Goal: Task Accomplishment & Management: Complete application form

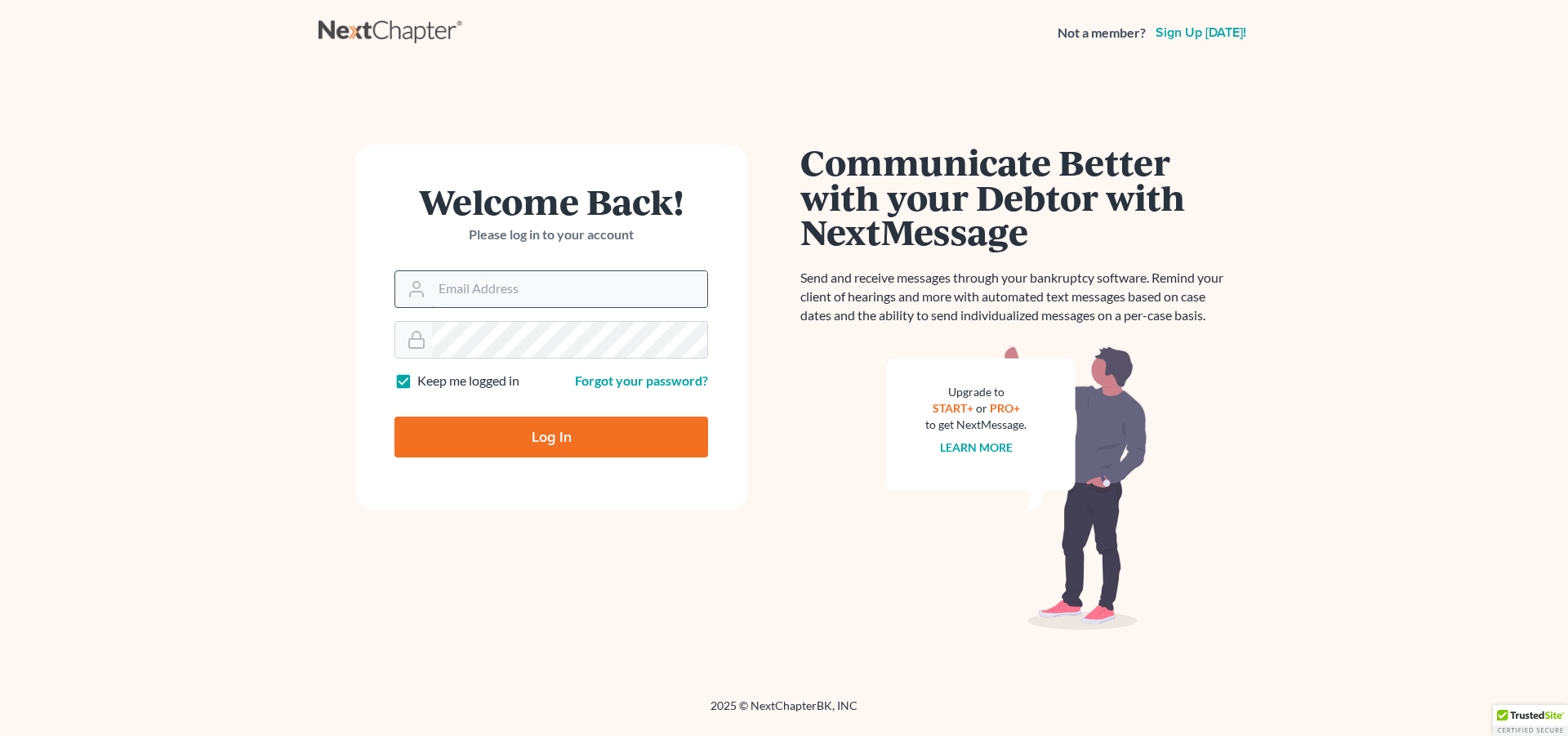
click at [504, 285] on input "Email Address" at bounding box center [569, 289] width 275 height 35
type input "j"
type input "h"
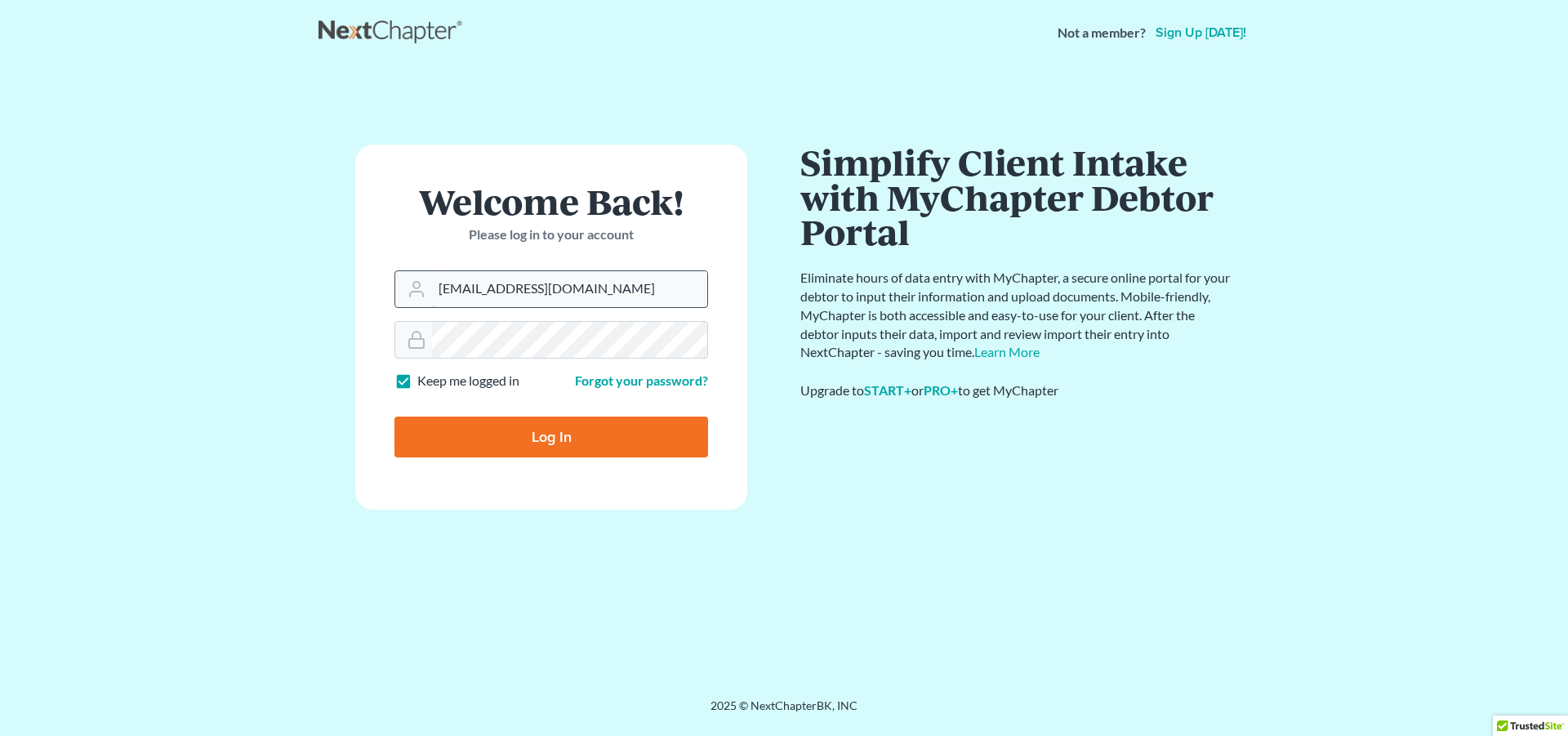
type input "jheverly@nplspa.org"
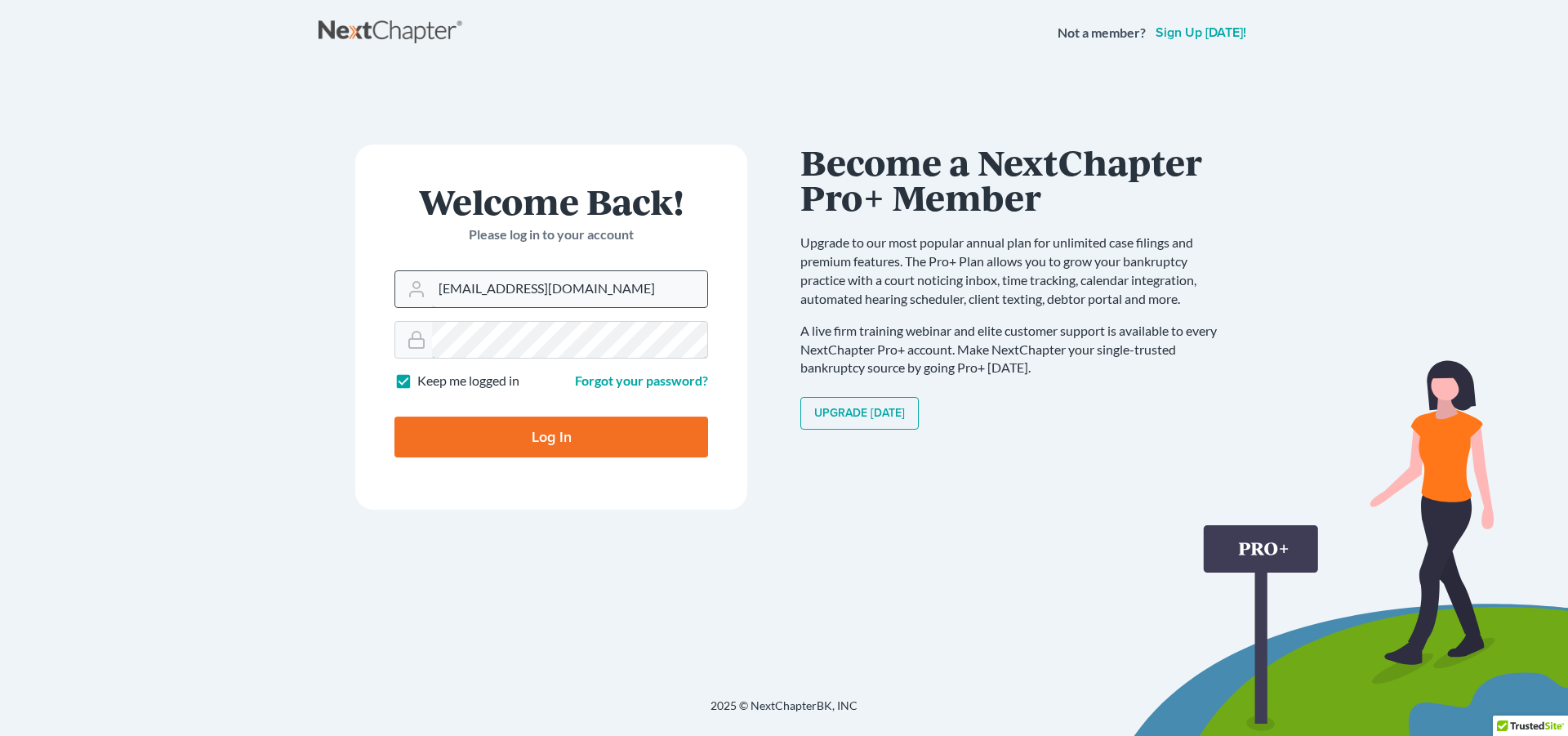
click at [394, 417] on input "Log In" at bounding box center [551, 436] width 313 height 40
type input "Thinking..."
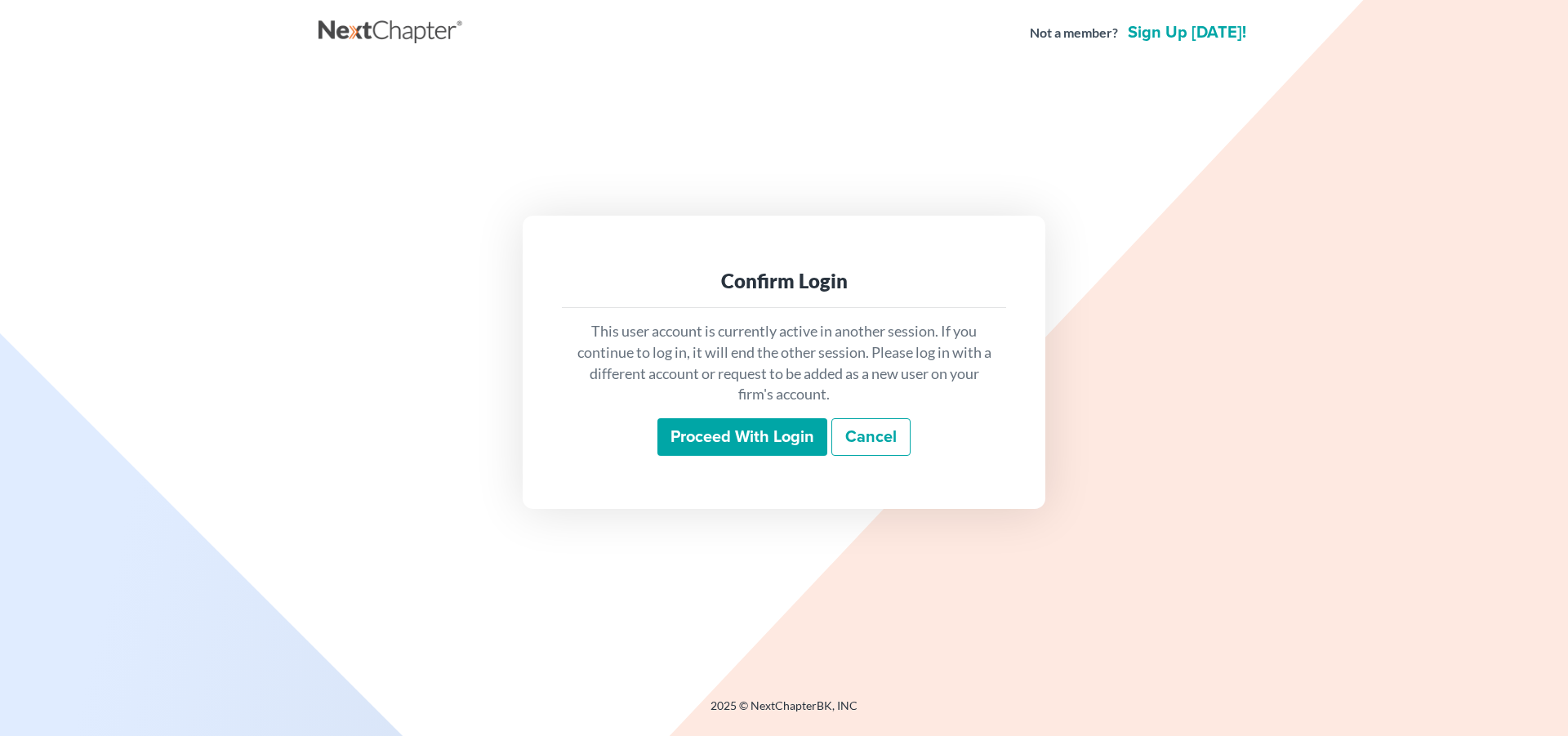
click at [775, 437] on input "Proceed with login" at bounding box center [742, 436] width 169 height 37
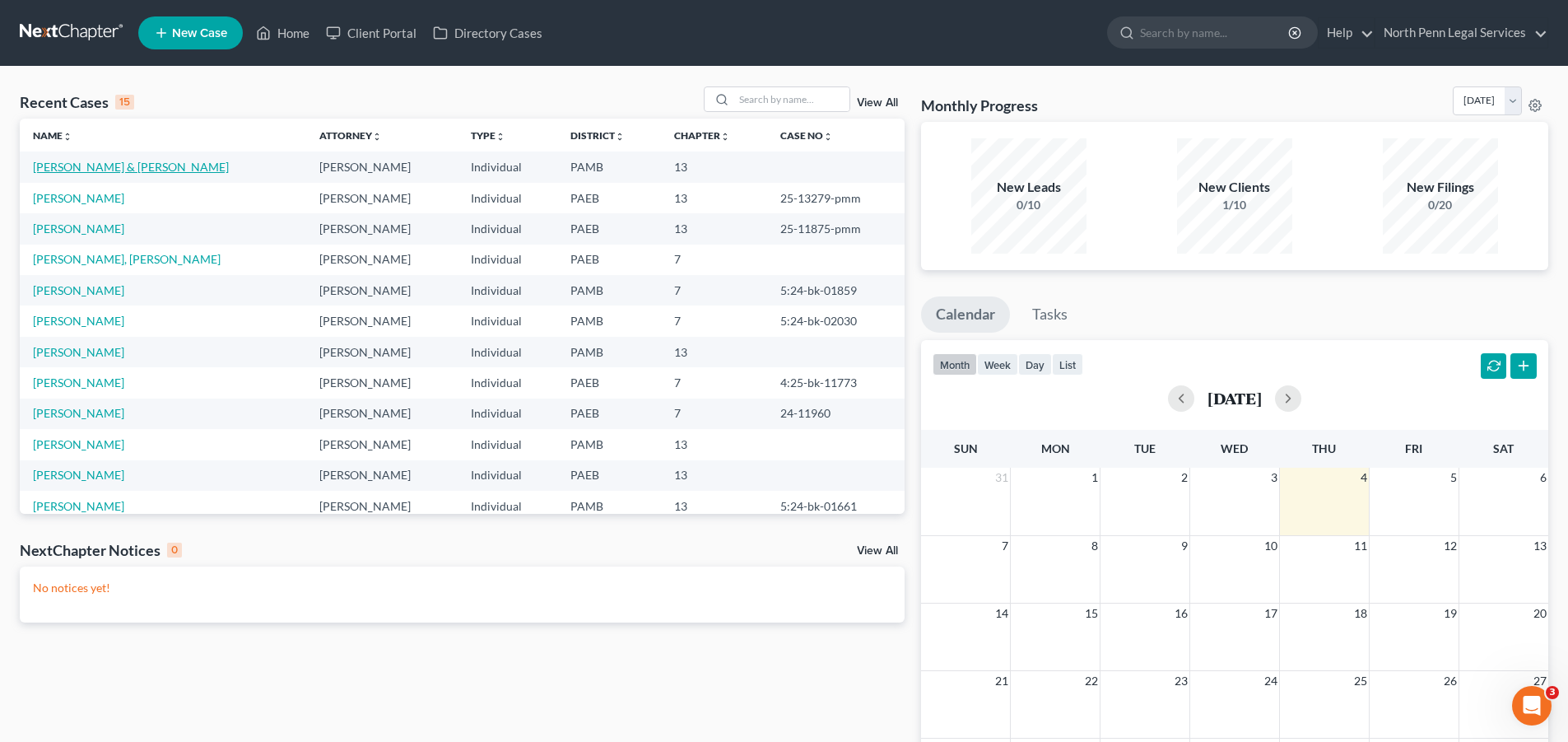
click at [99, 163] on link "[PERSON_NAME] & [PERSON_NAME]" at bounding box center [130, 167] width 196 height 14
select select "10"
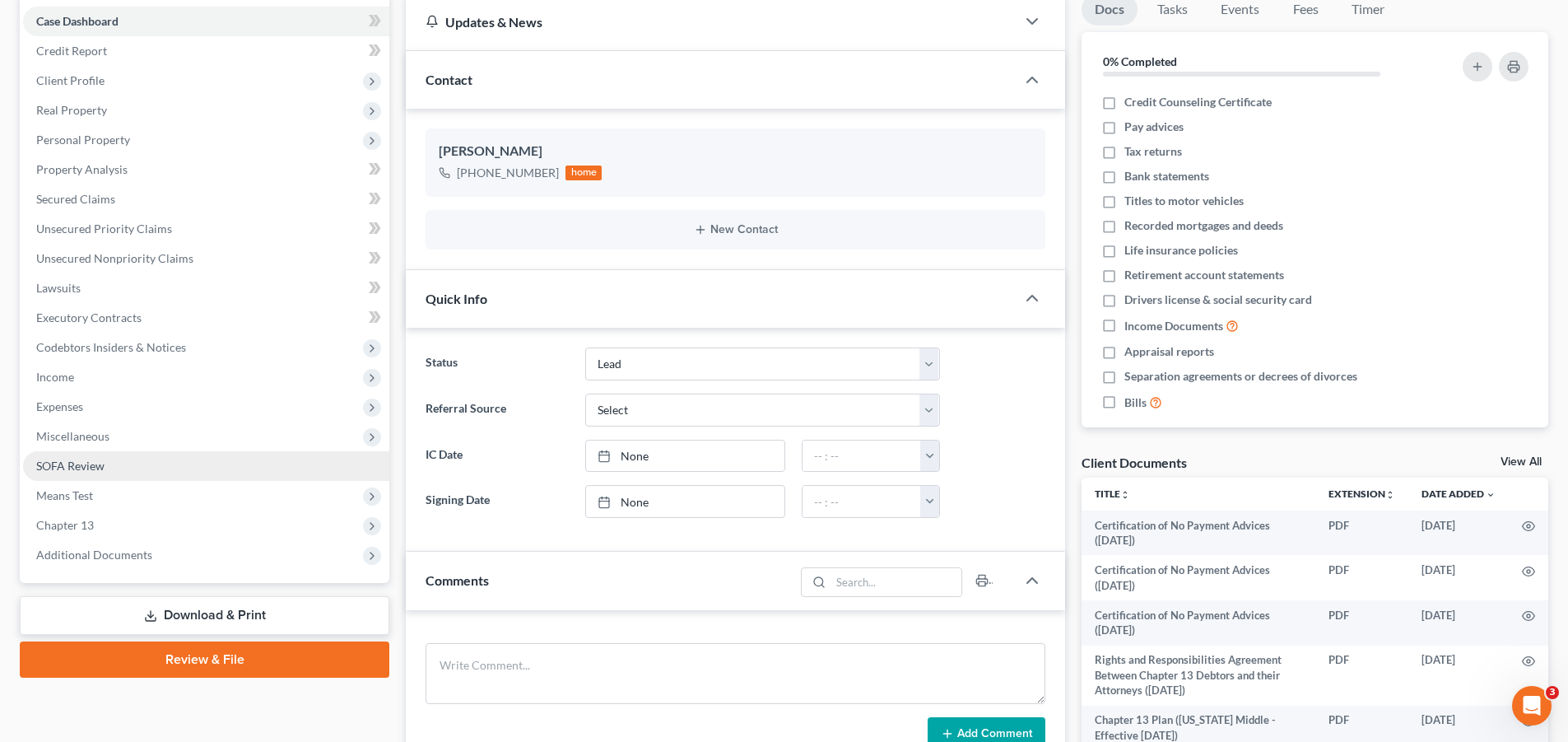
scroll to position [82, 0]
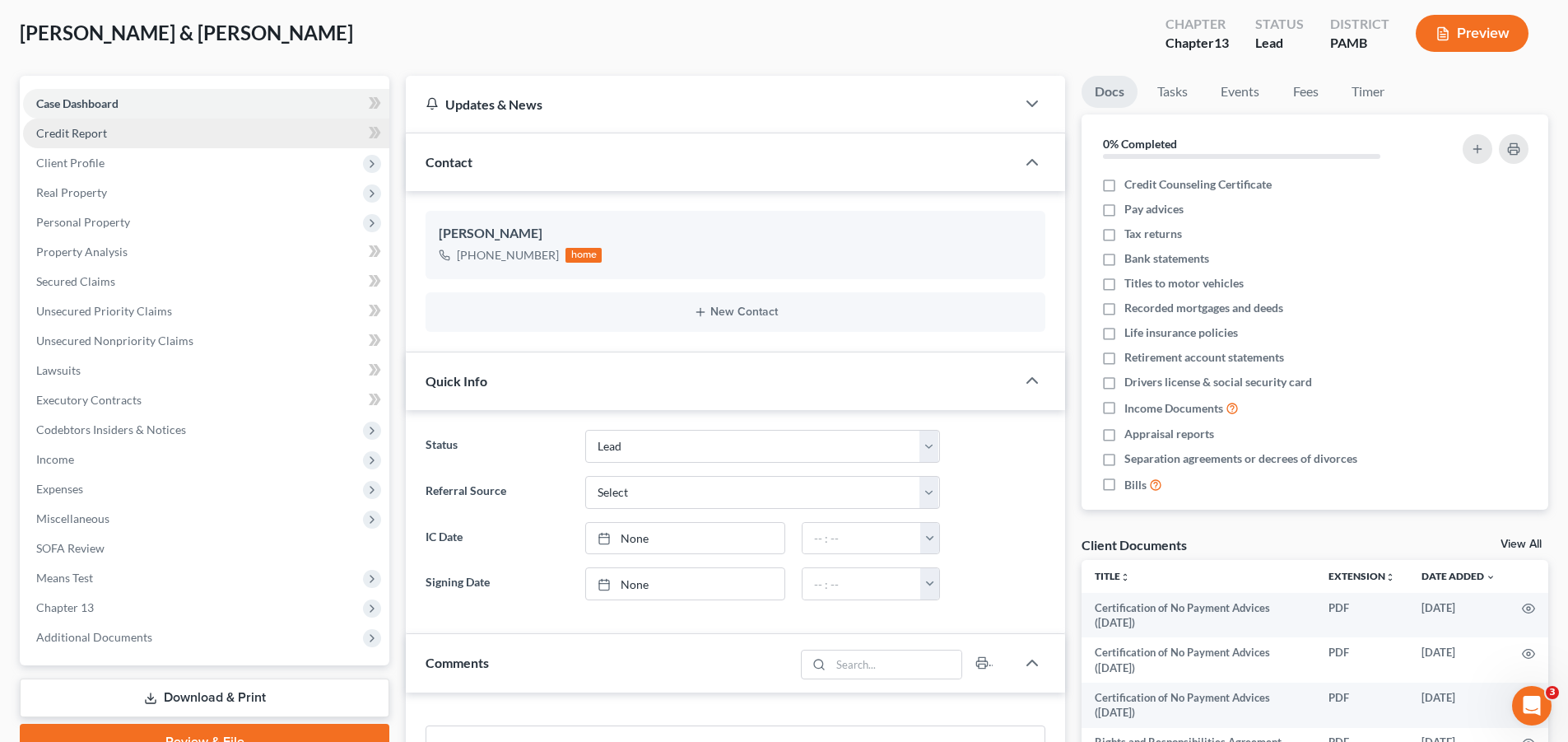
click at [228, 133] on link "Credit Report" at bounding box center [206, 133] width 366 height 30
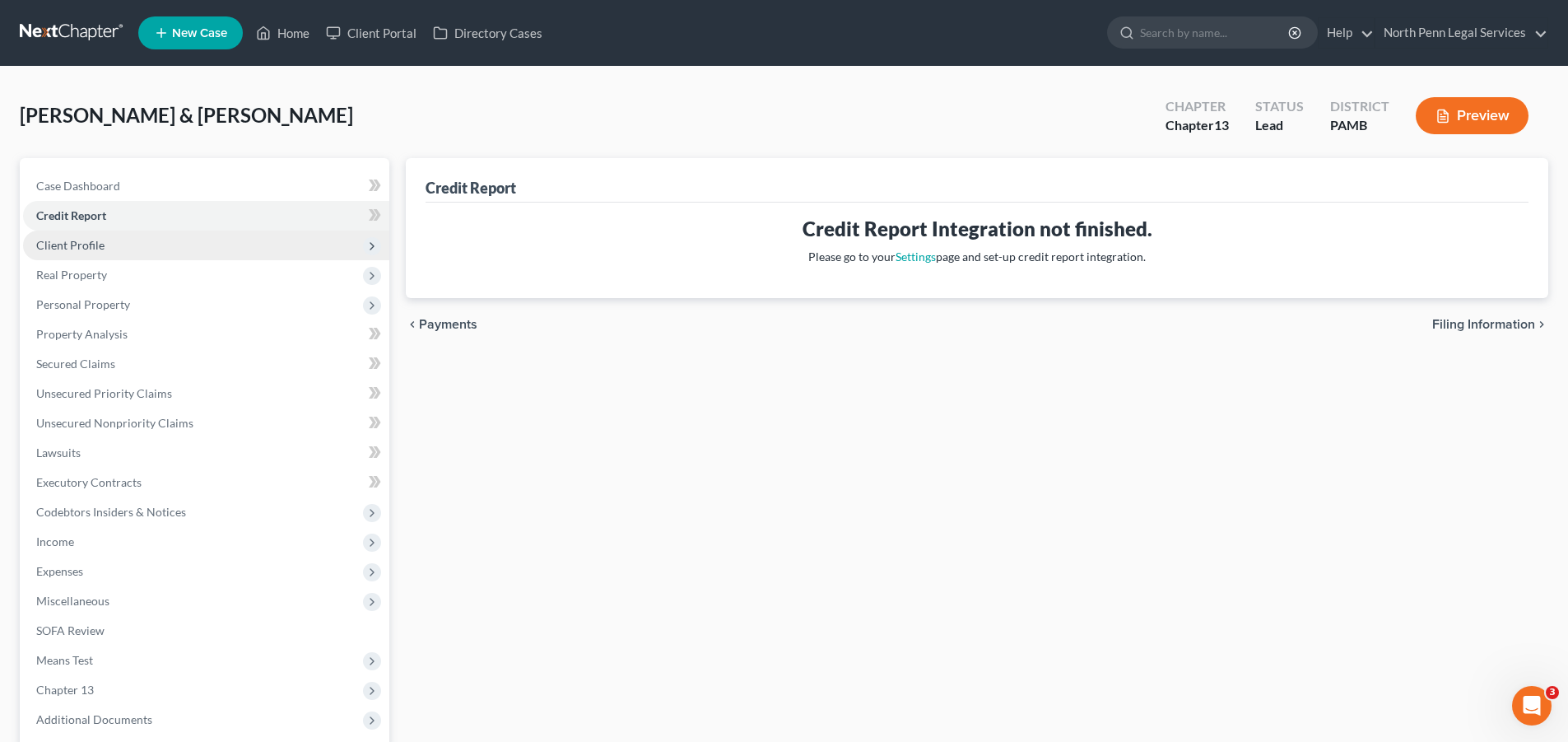
click at [225, 244] on span "Client Profile" at bounding box center [206, 245] width 366 height 30
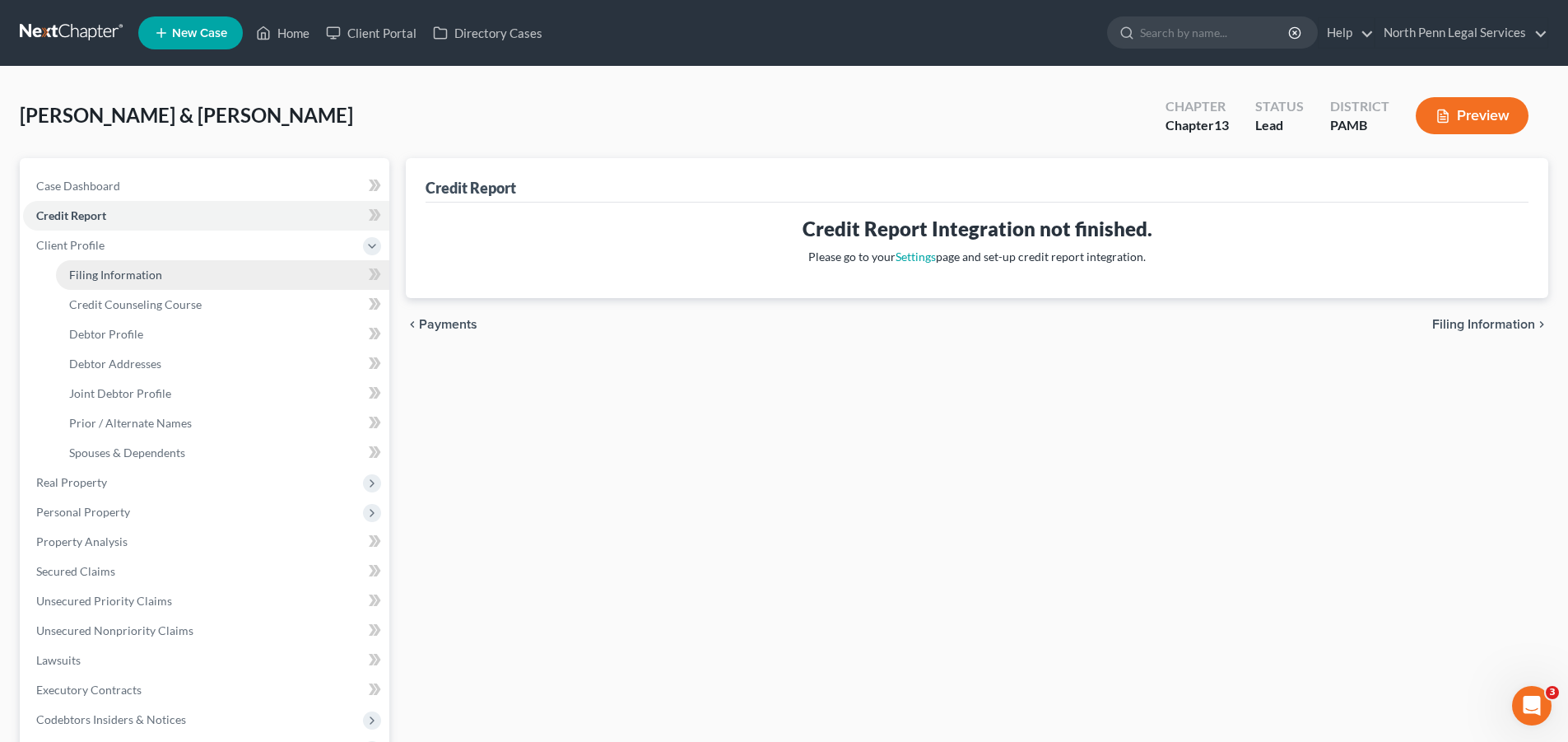
click at [223, 268] on link "Filing Information" at bounding box center [222, 275] width 334 height 30
select select "1"
select select "3"
select select "0"
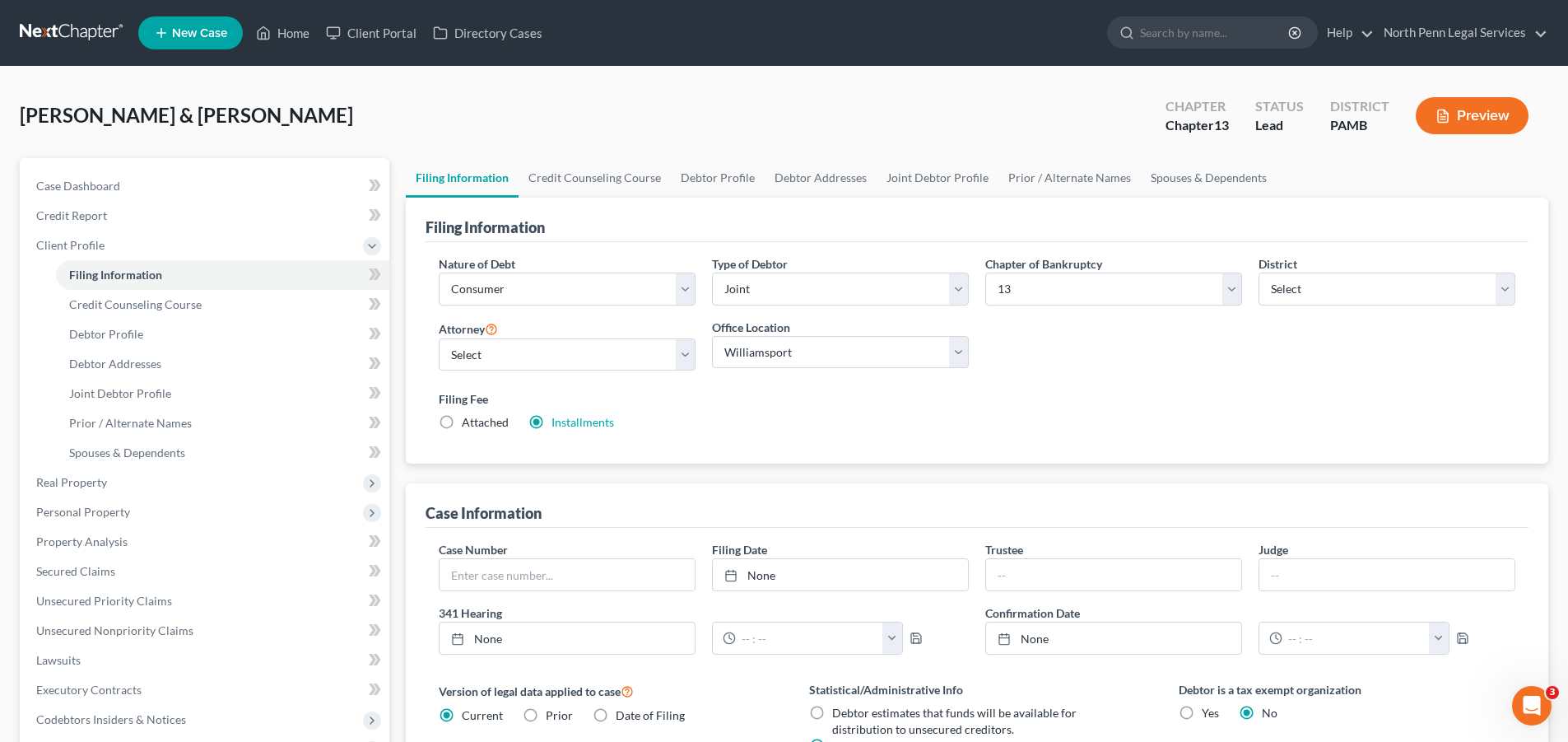
scroll to position [82, 0]
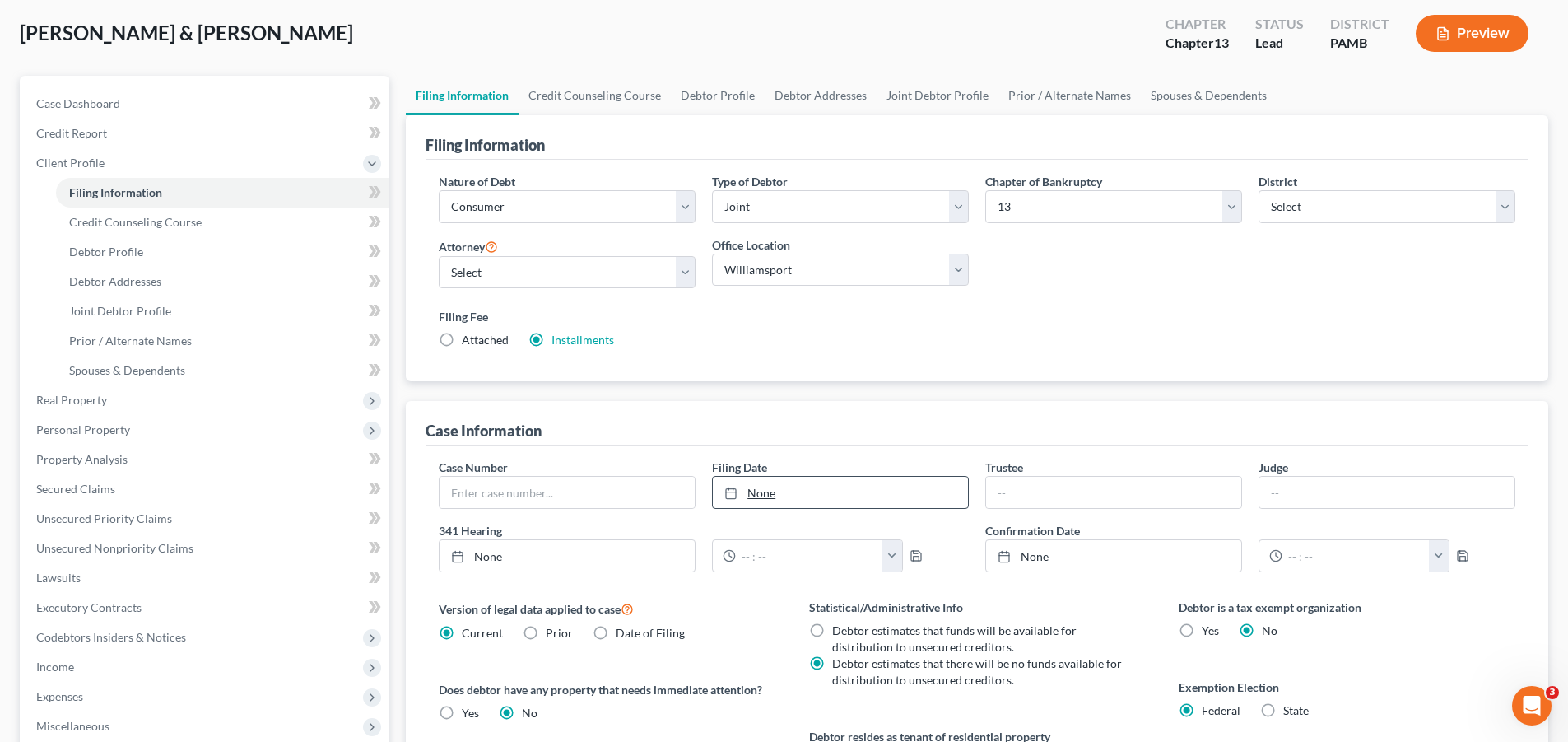
click at [764, 494] on link "None" at bounding box center [840, 493] width 255 height 32
click at [584, 484] on input "text" at bounding box center [567, 493] width 255 height 32
paste input "4:25-bk-02463"
type input "4:25-bk-02463"
click at [1031, 423] on div "Case Information" at bounding box center [977, 423] width 1103 height 45
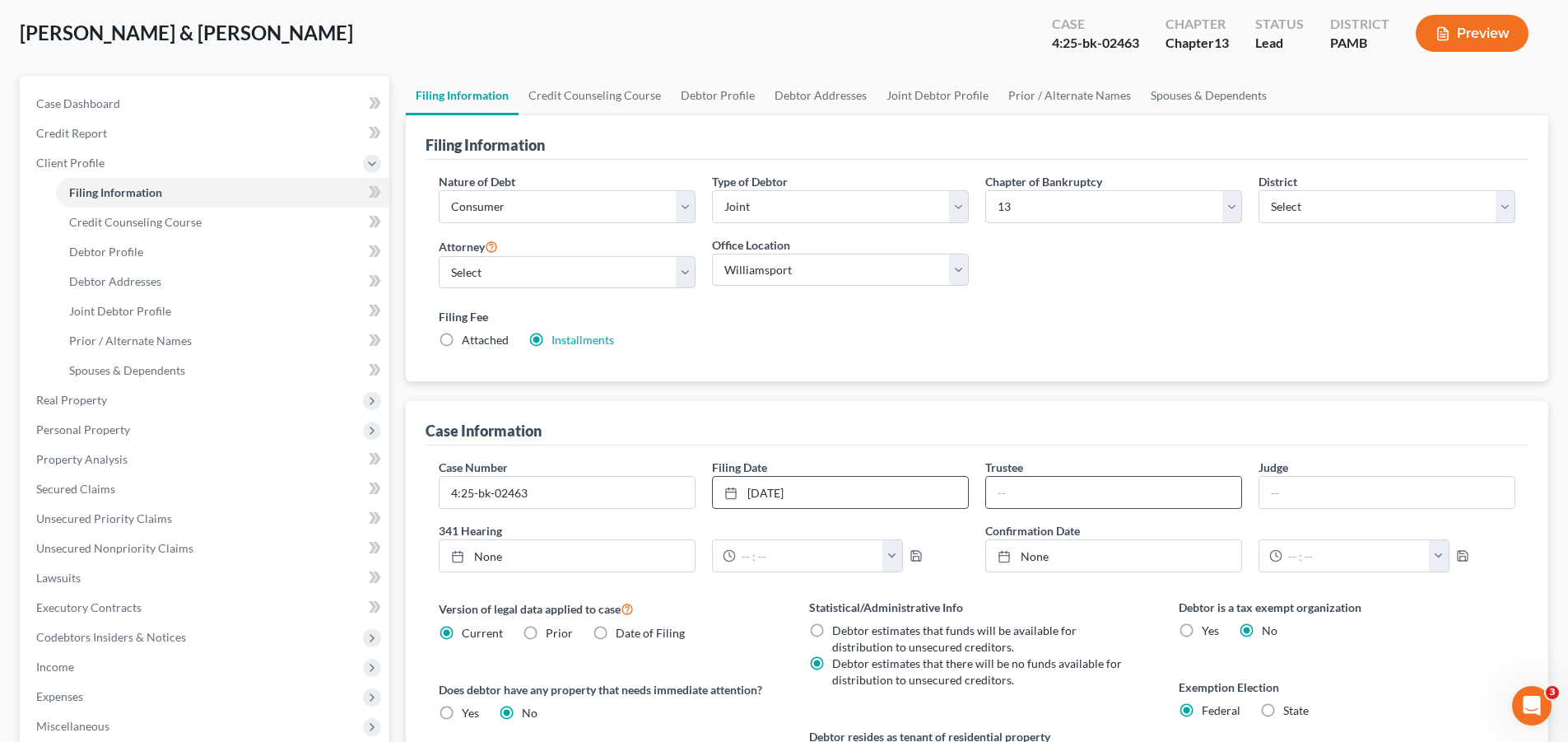
click at [1034, 485] on input "text" at bounding box center [1113, 493] width 255 height 32
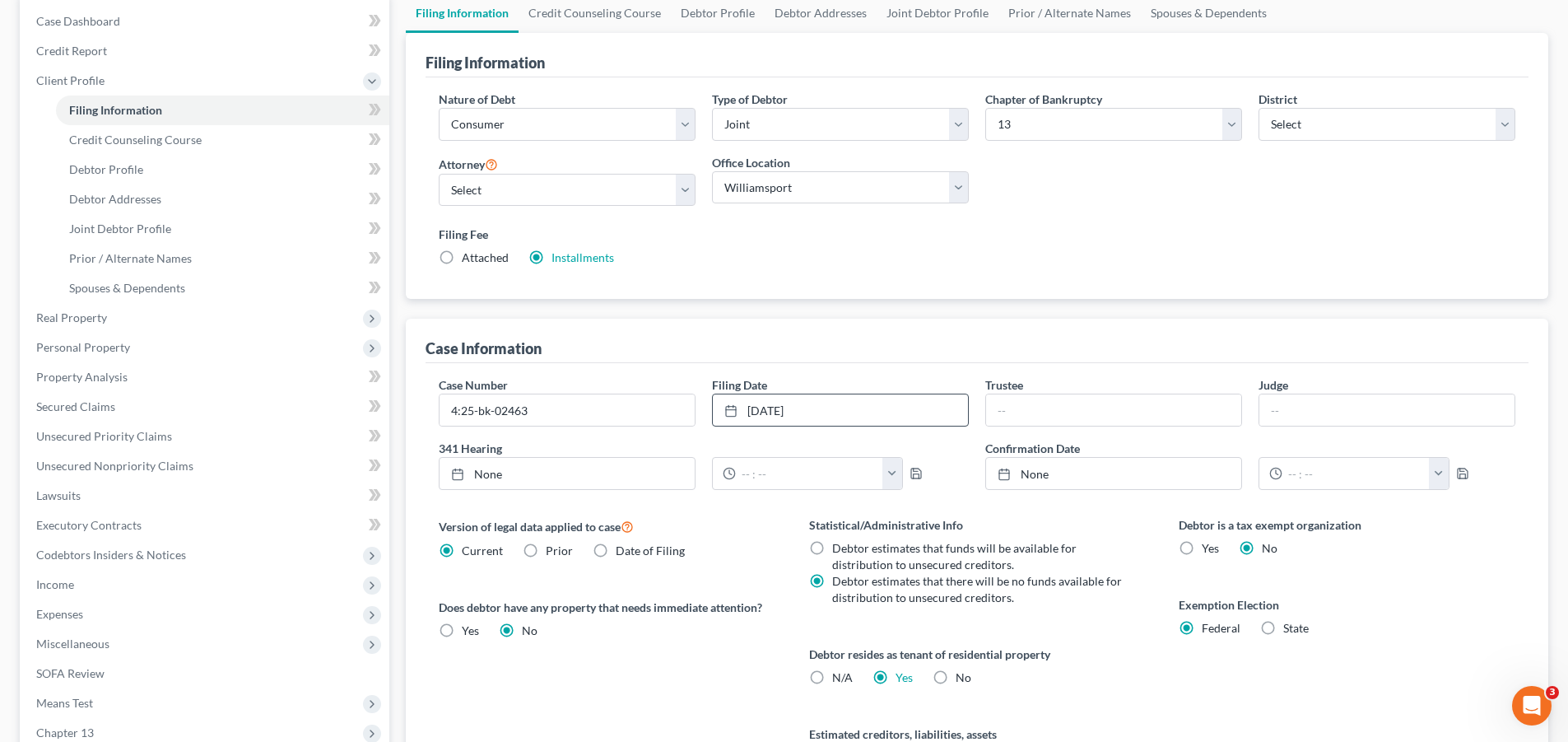
scroll to position [247, 0]
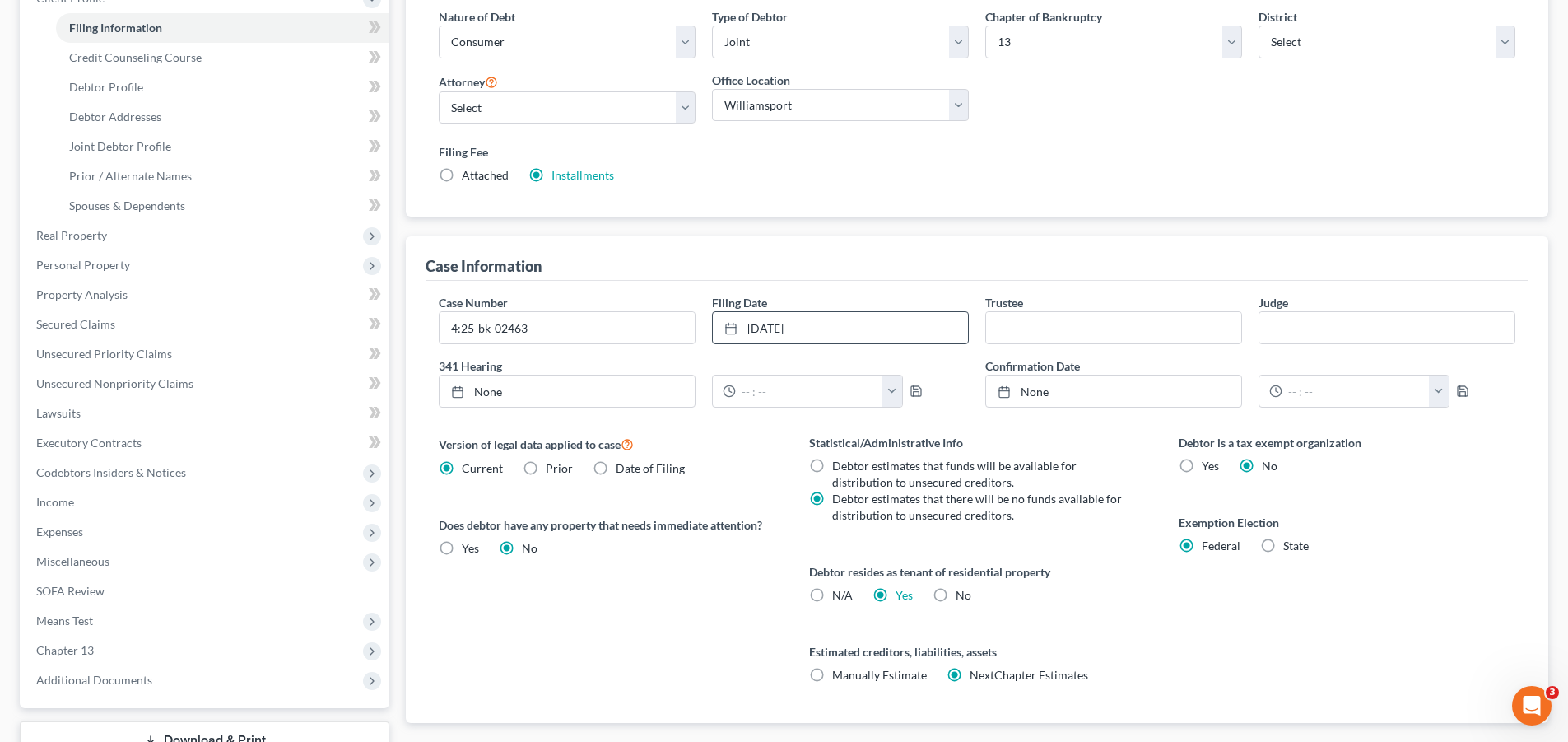
drag, startPoint x: 599, startPoint y: 470, endPoint x: 592, endPoint y: 490, distance: 21.2
click at [616, 470] on label "Date of Filing" at bounding box center [650, 468] width 70 height 17
click at [623, 470] on input "Date of Filing" at bounding box center [628, 465] width 11 height 11
radio input "true"
radio input "false"
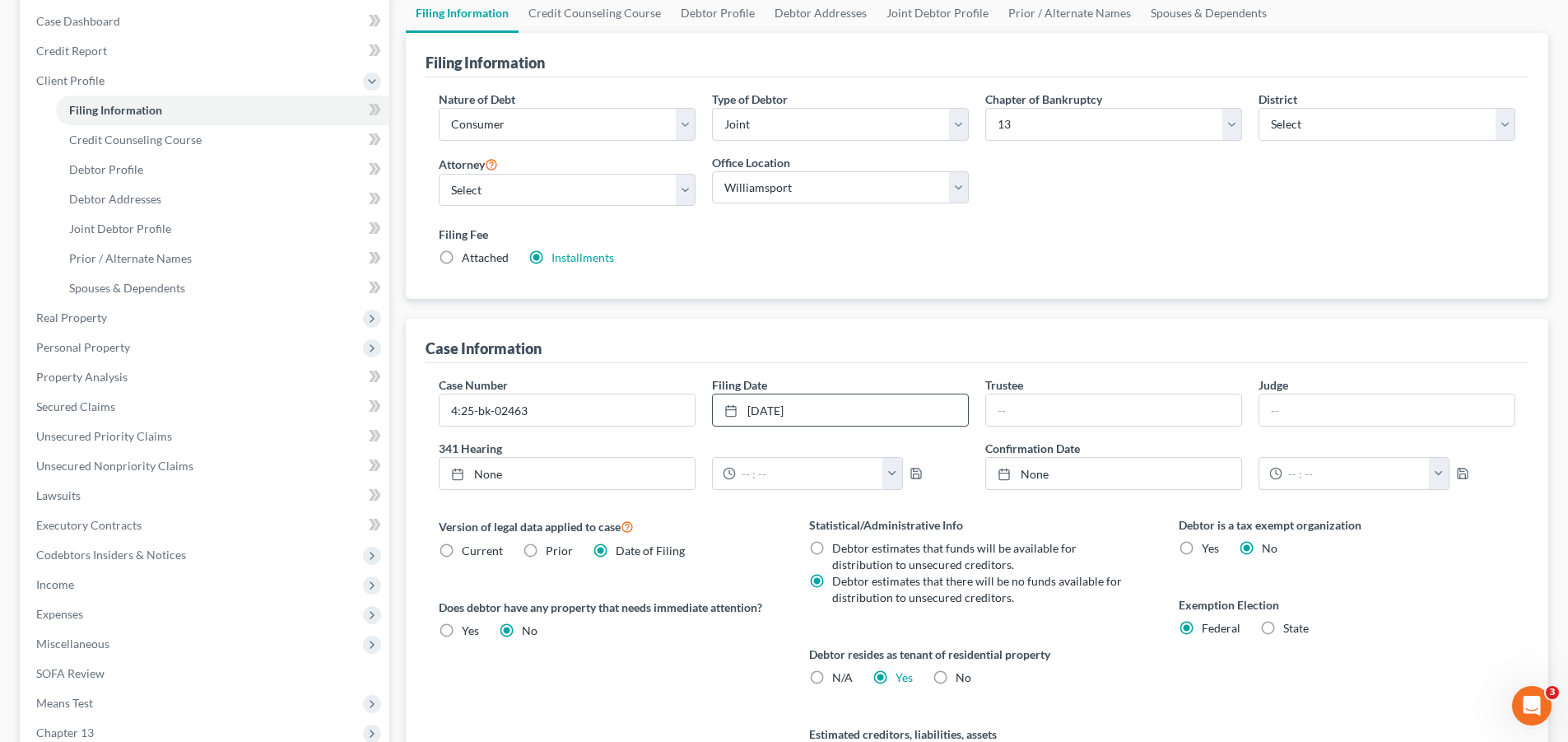
scroll to position [0, 0]
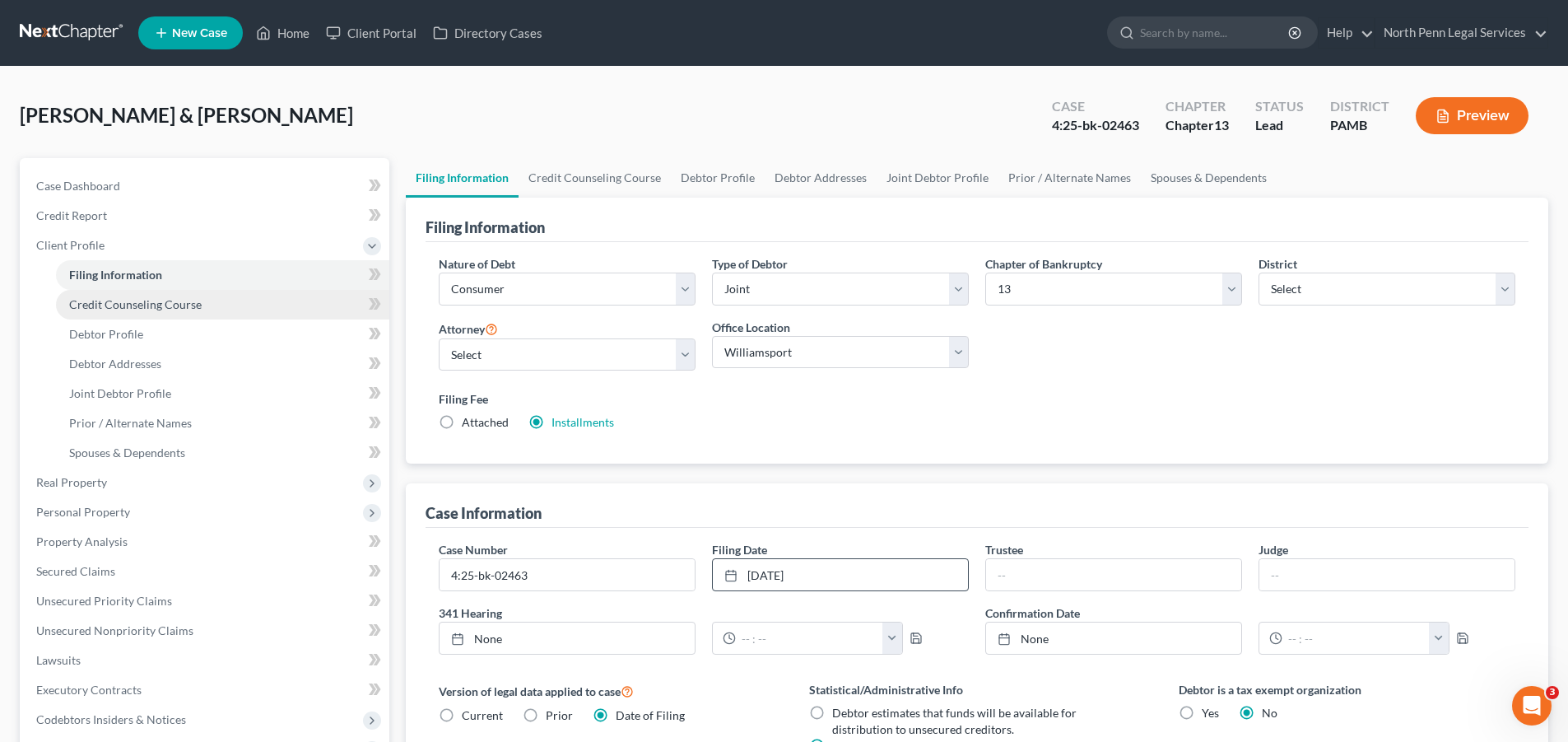
click at [162, 299] on span "Credit Counseling Course" at bounding box center [135, 304] width 132 height 14
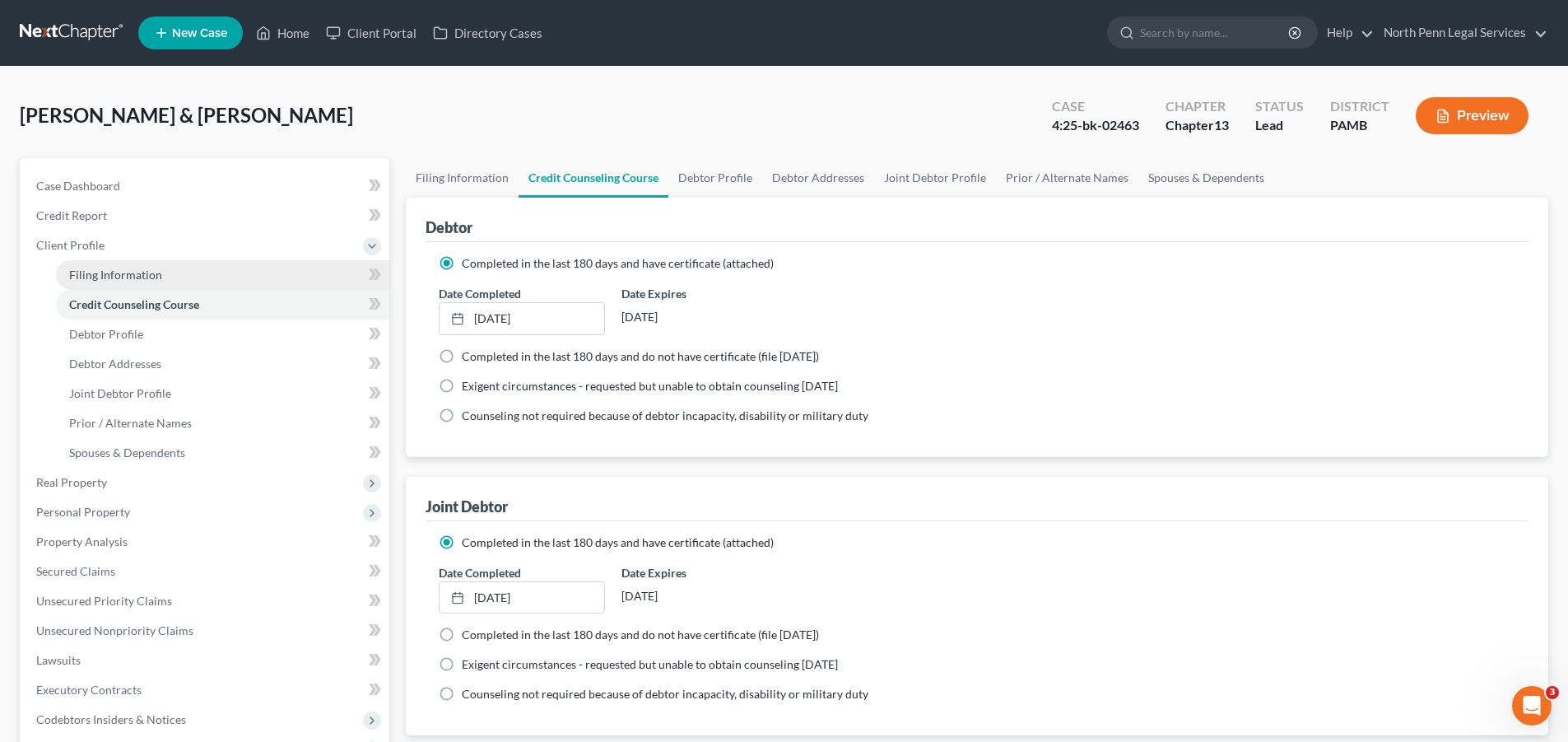
click at [169, 273] on link "Filing Information" at bounding box center [222, 275] width 334 height 30
select select "1"
select select "3"
select select "68"
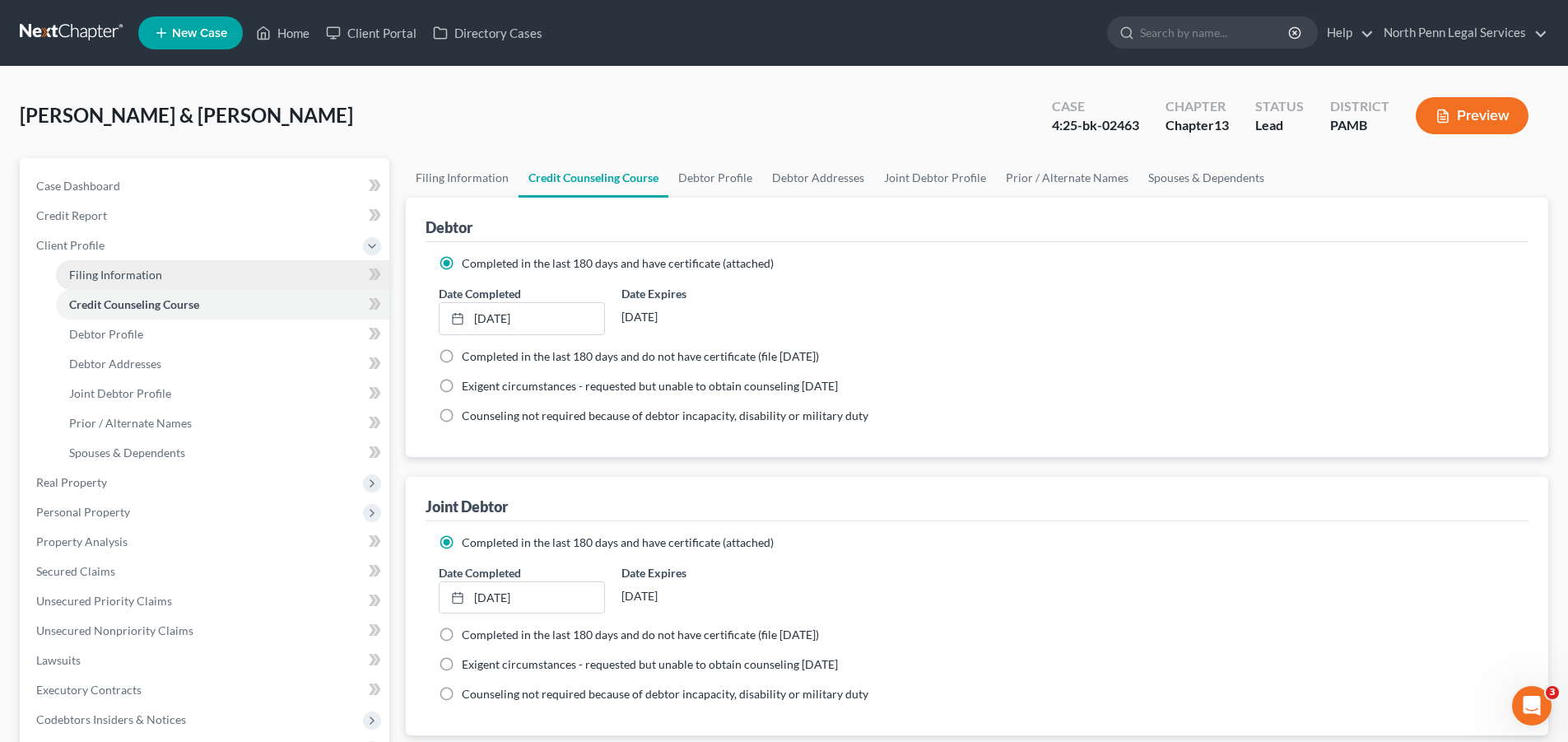
select select "1"
select select "0"
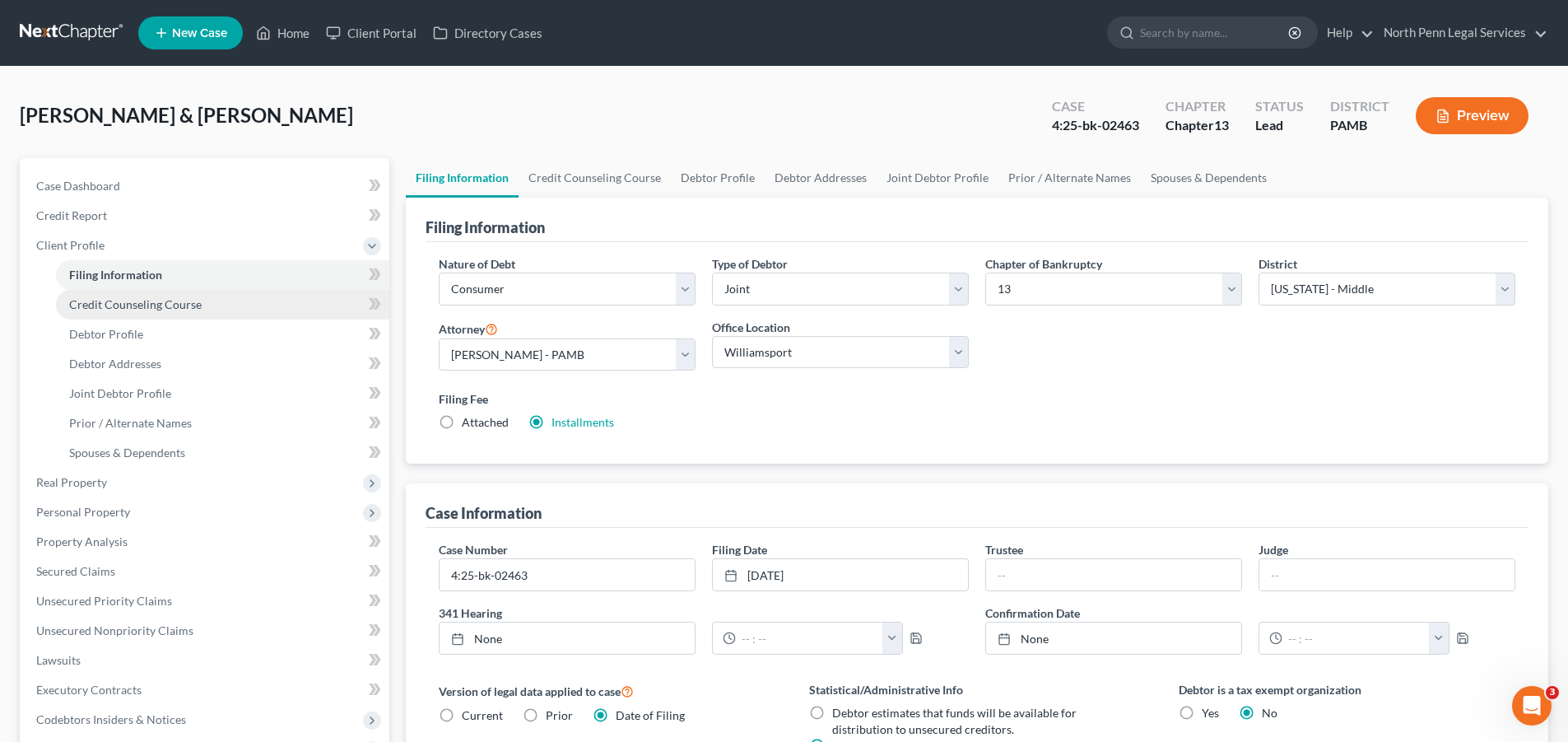
click at [176, 314] on link "Credit Counseling Course" at bounding box center [222, 305] width 334 height 30
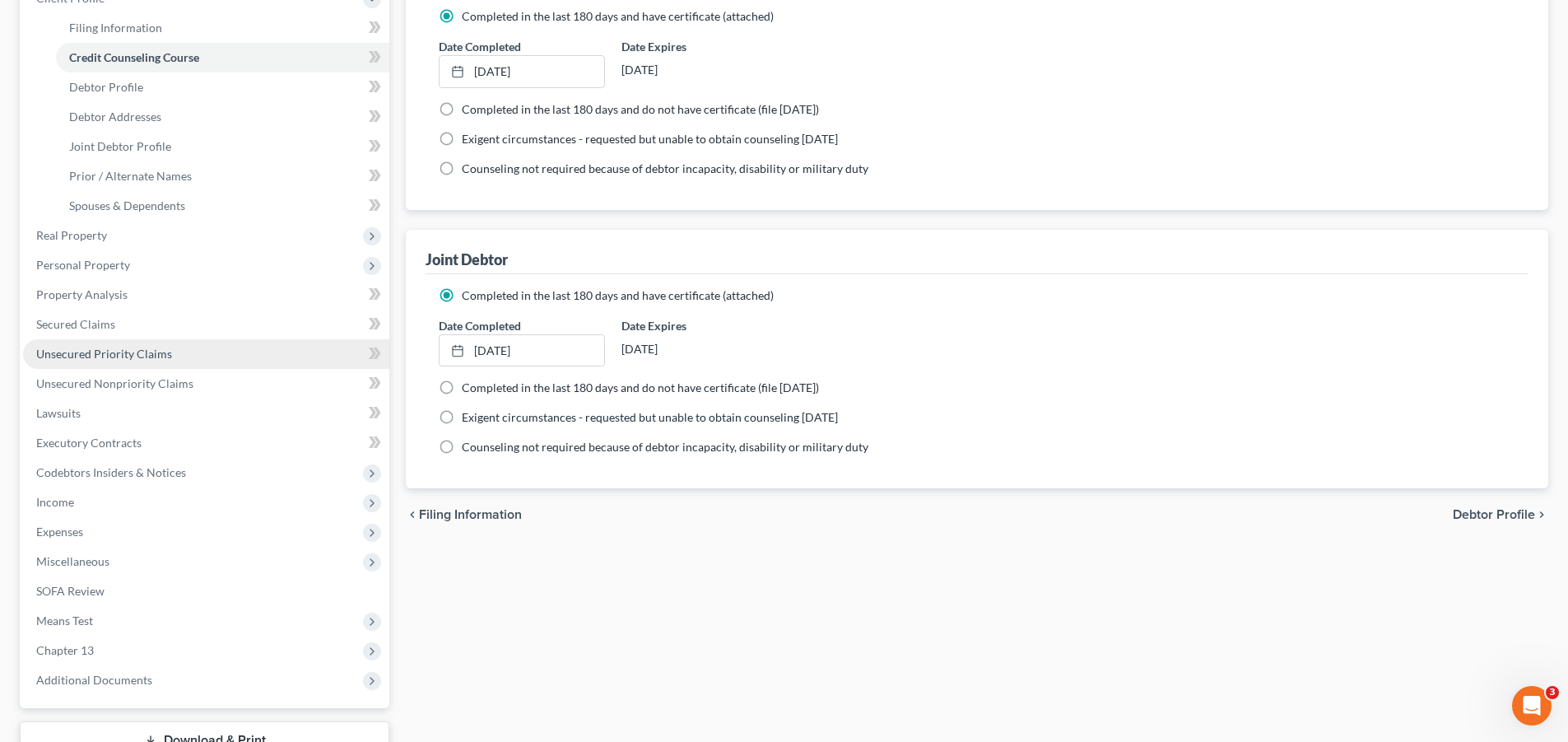
scroll to position [330, 0]
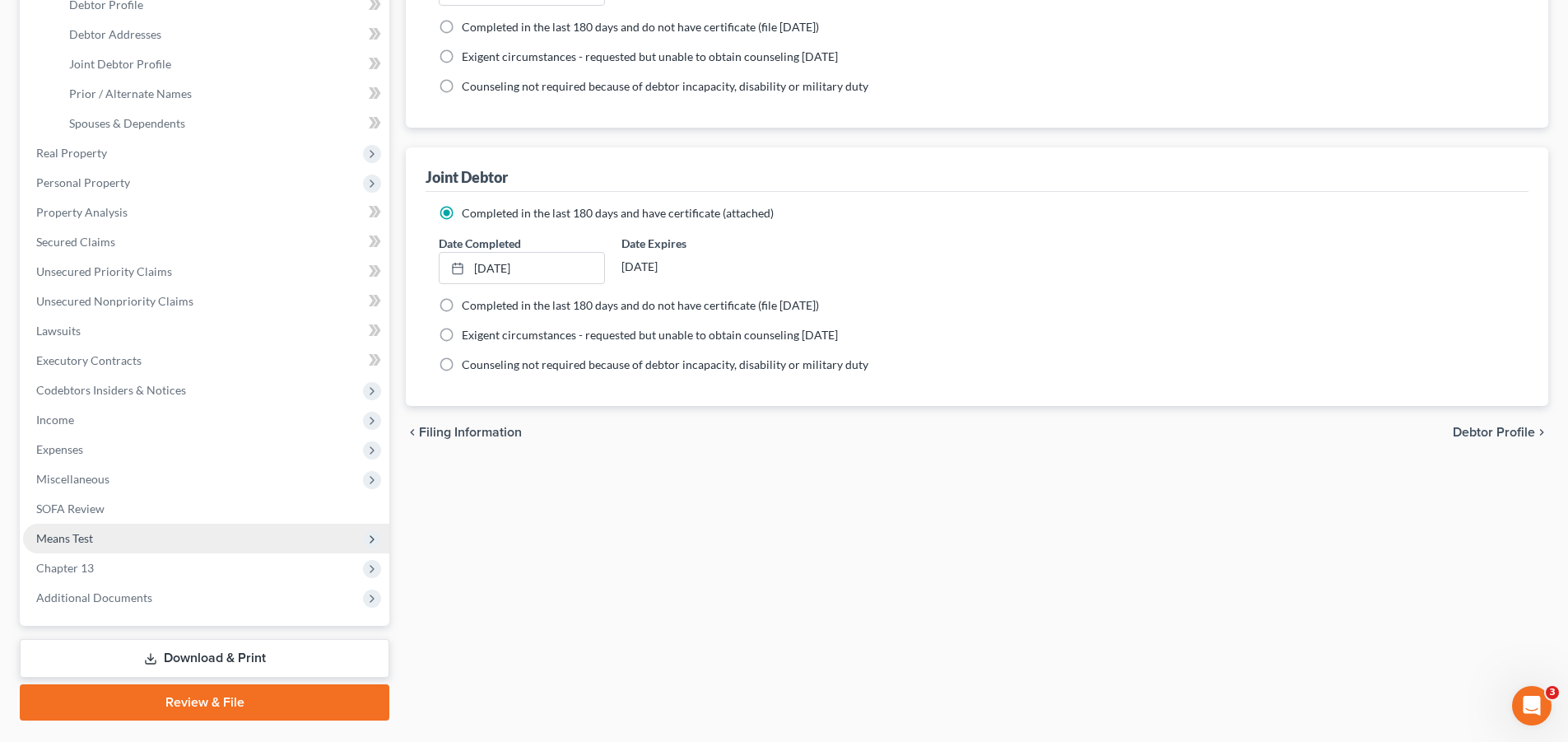
click at [128, 536] on span "Means Test" at bounding box center [206, 538] width 366 height 30
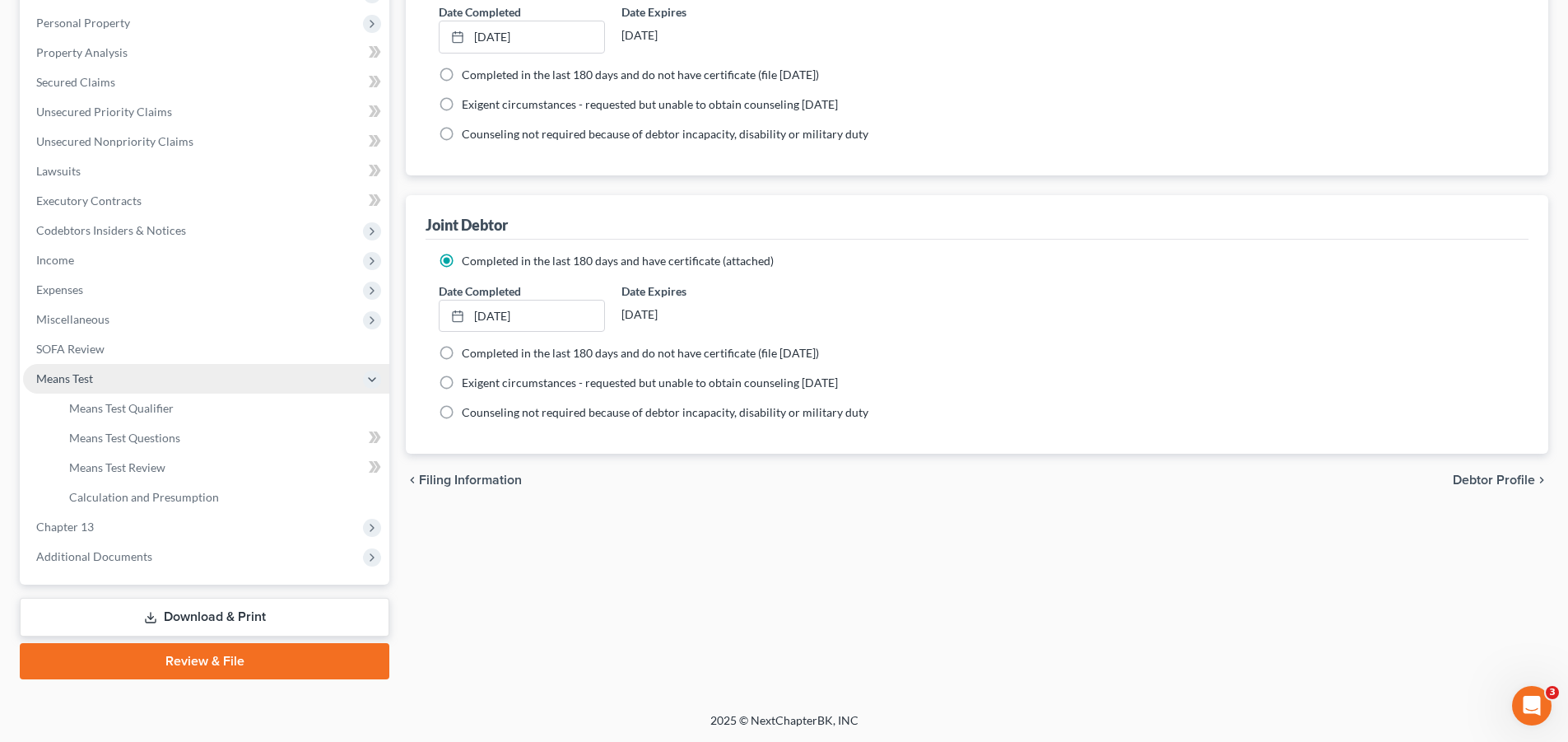
scroll to position [282, 0]
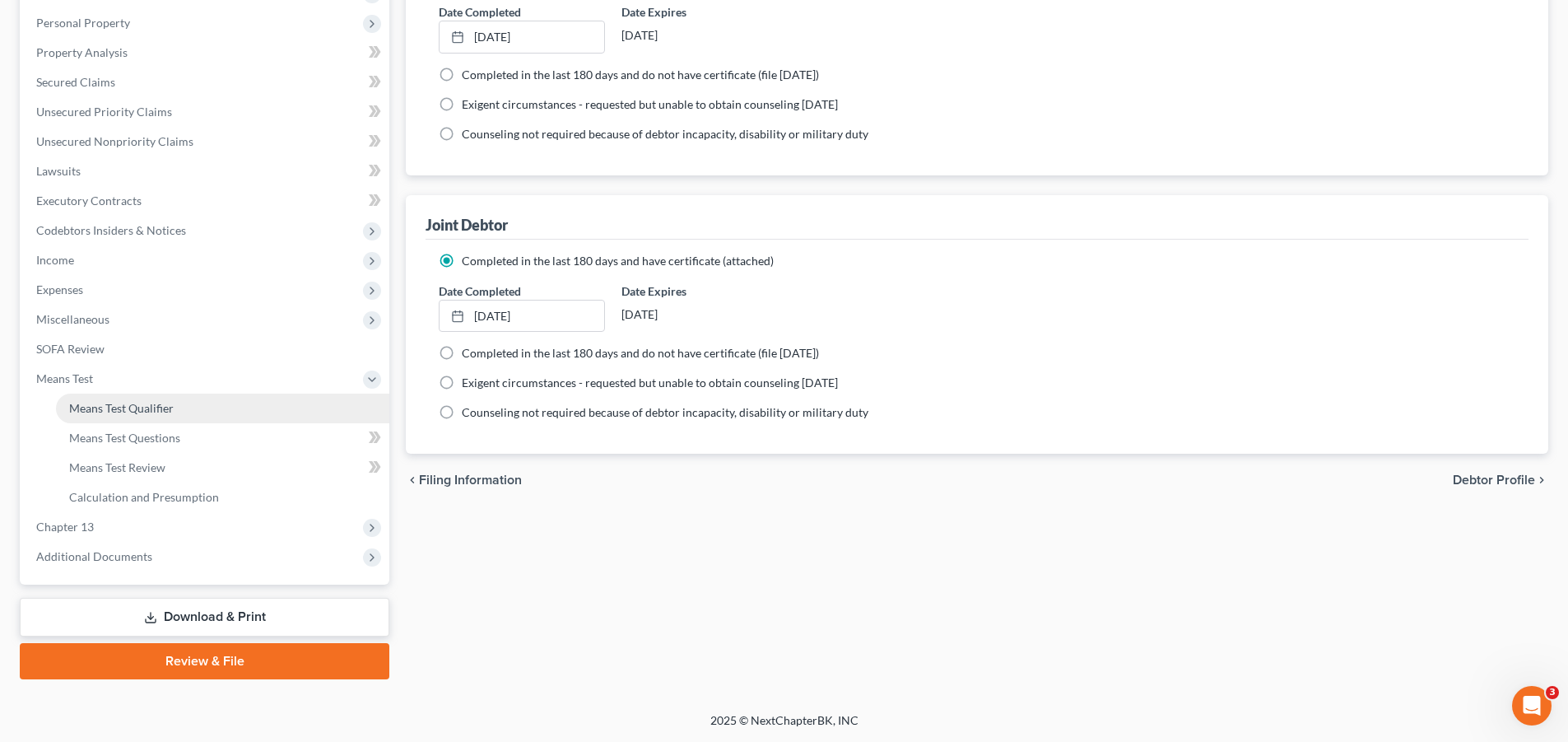
click at [246, 413] on link "Means Test Qualifier" at bounding box center [222, 408] width 334 height 30
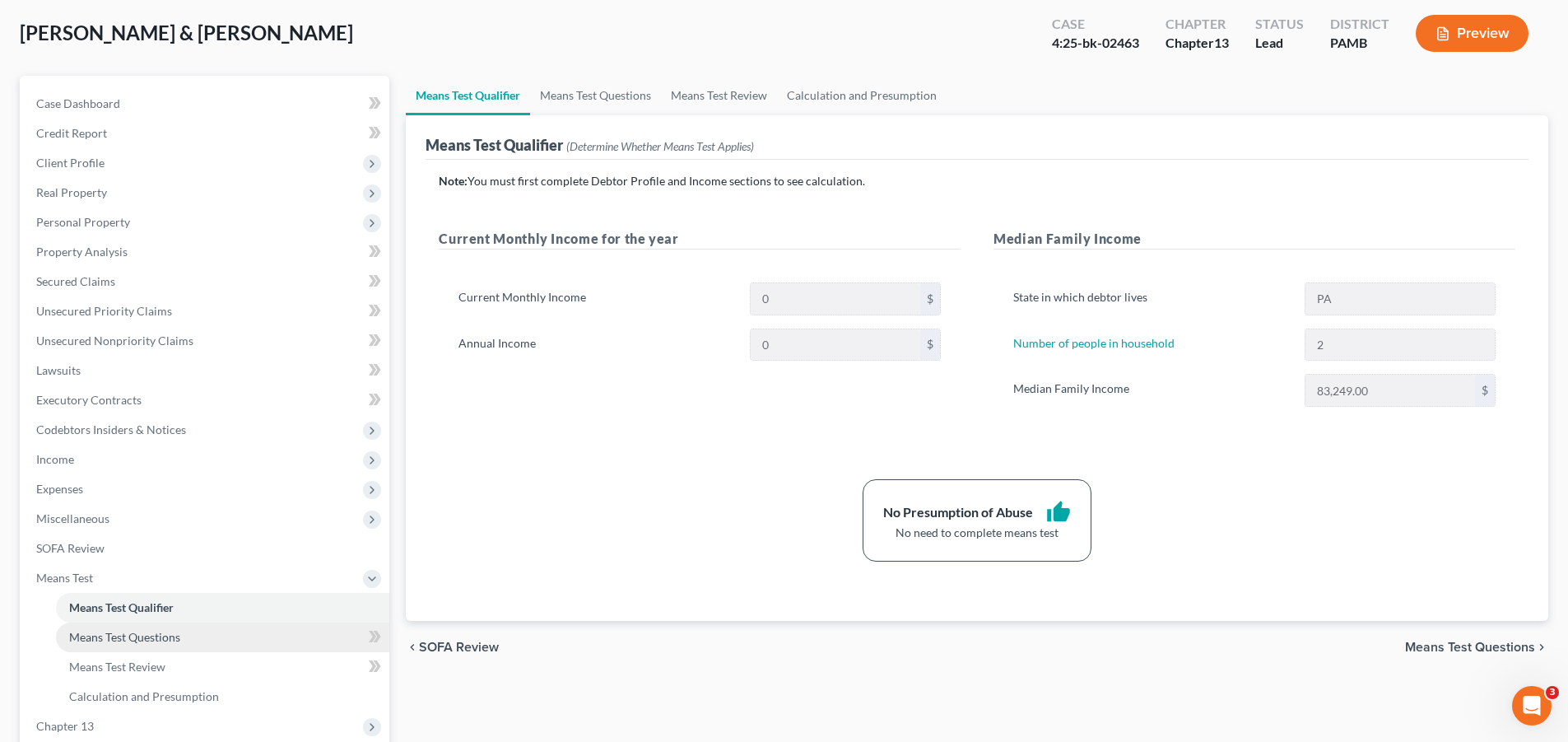
scroll to position [165, 0]
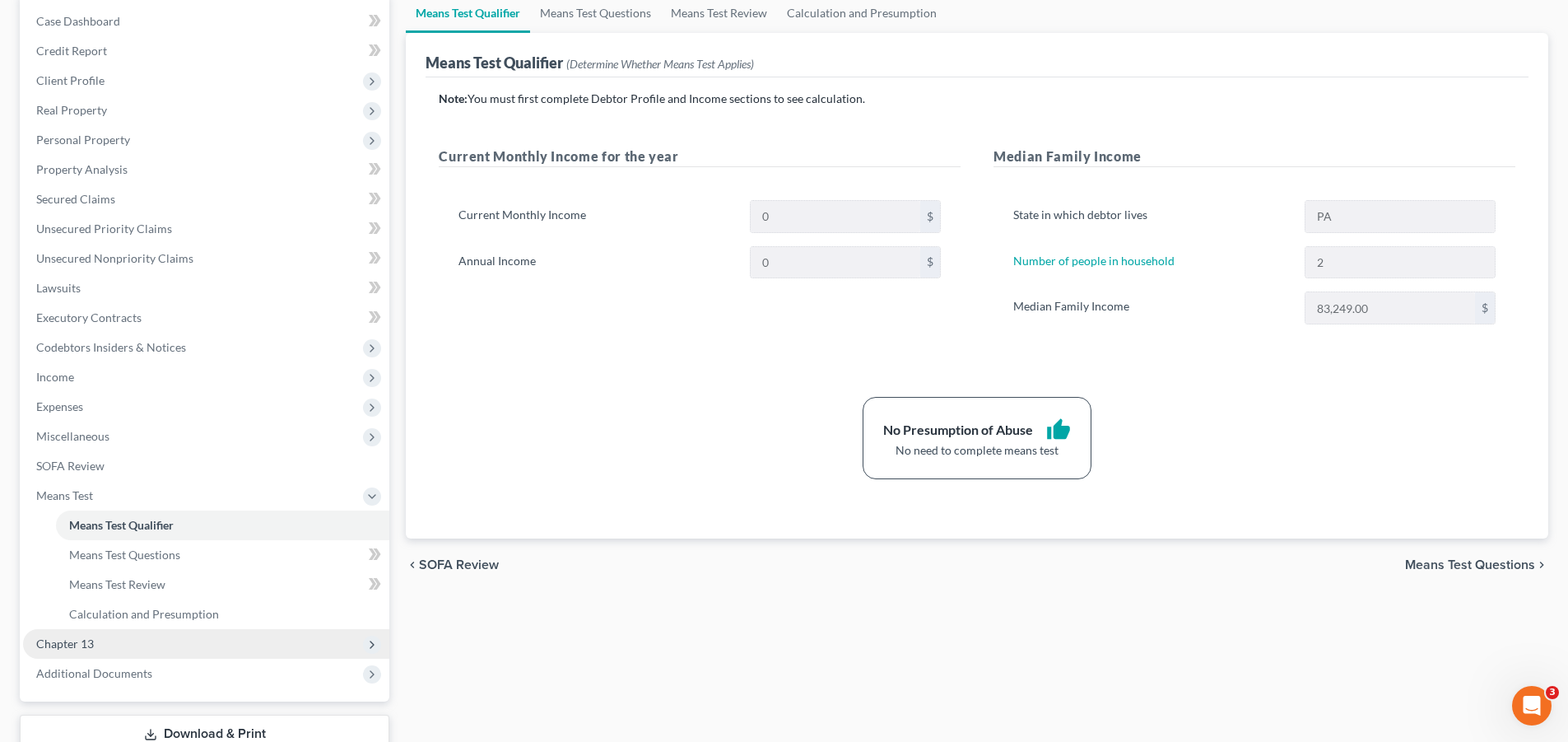
click at [131, 645] on span "Chapter 13" at bounding box center [206, 644] width 366 height 30
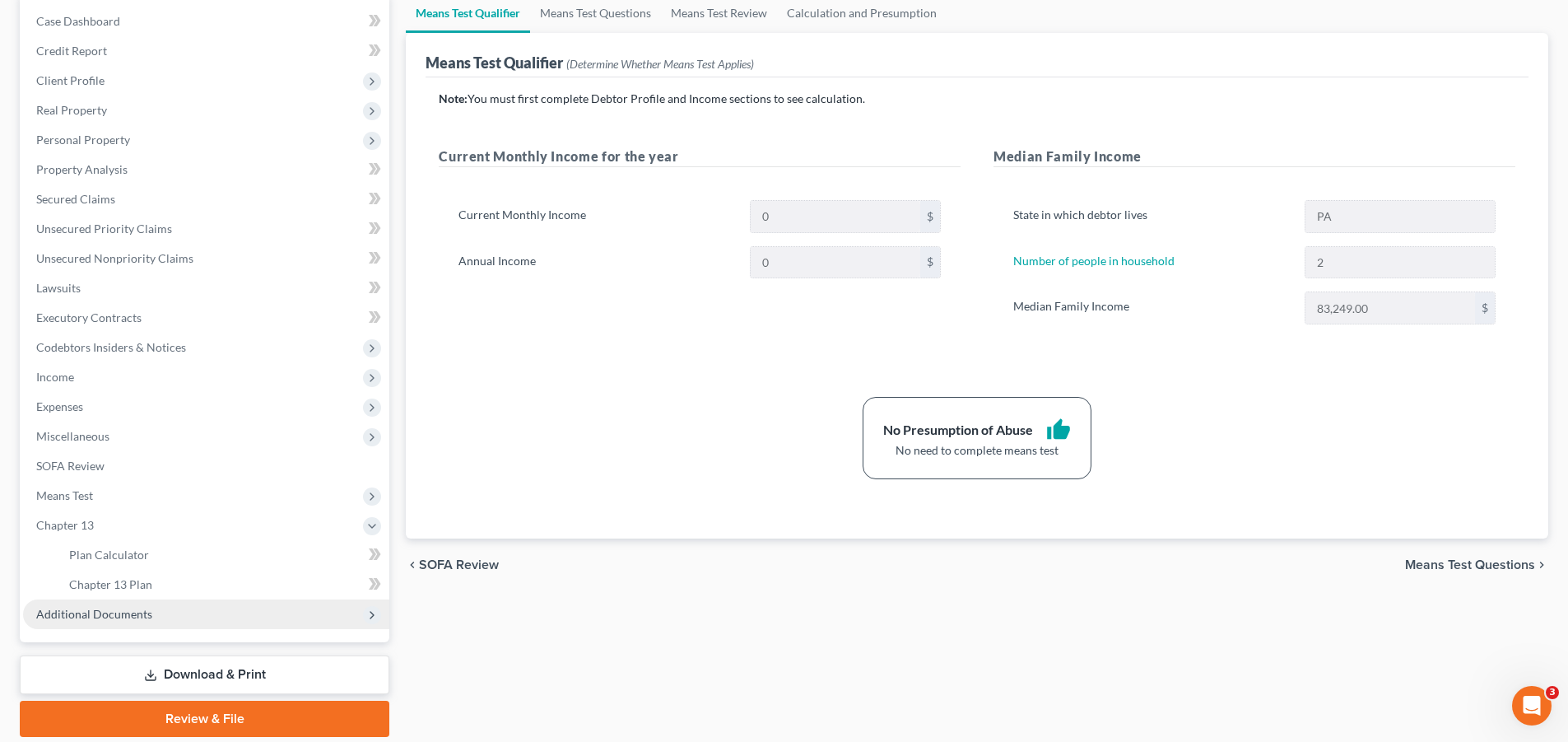
click at [164, 610] on span "Additional Documents" at bounding box center [206, 615] width 366 height 30
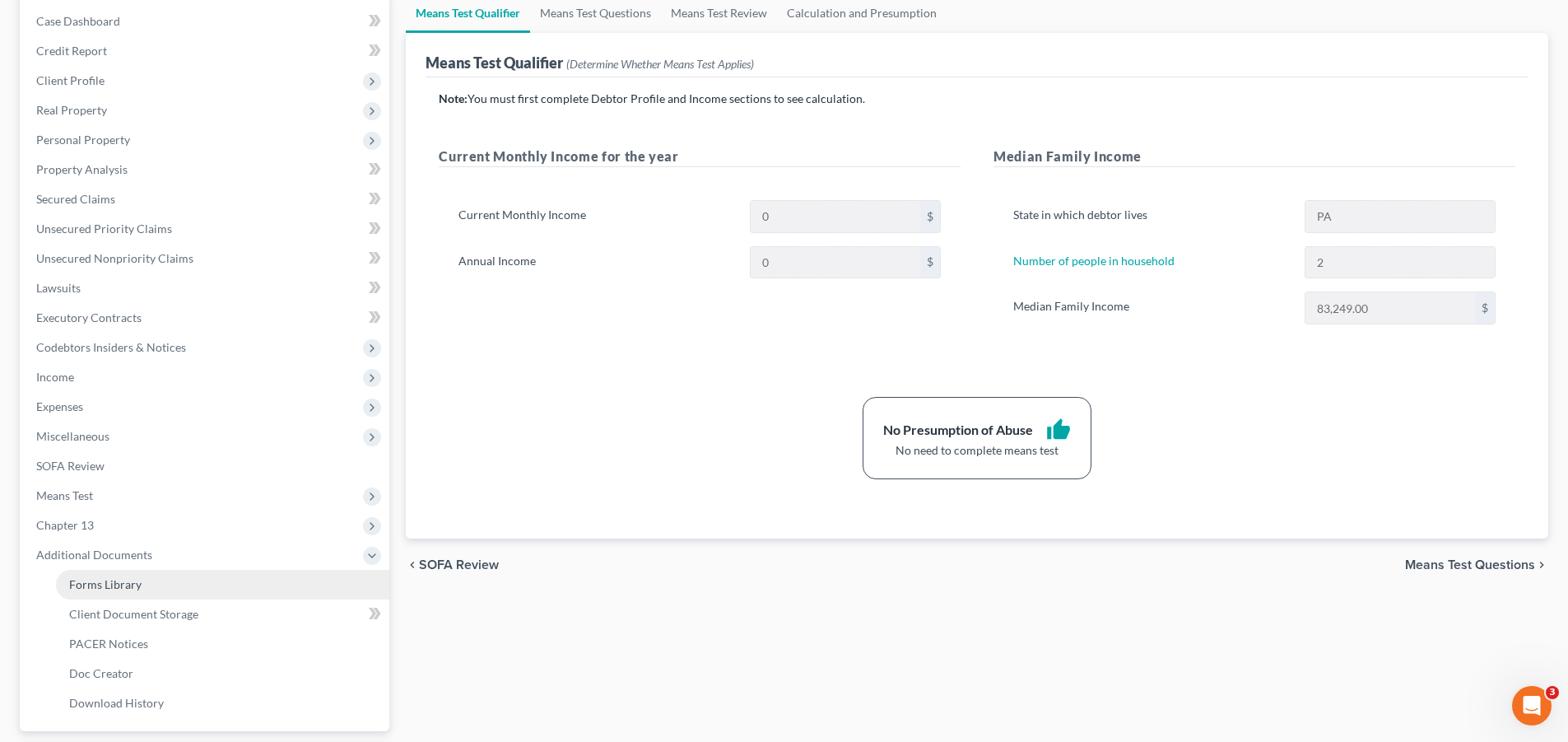
click at [154, 584] on link "Forms Library" at bounding box center [222, 585] width 334 height 30
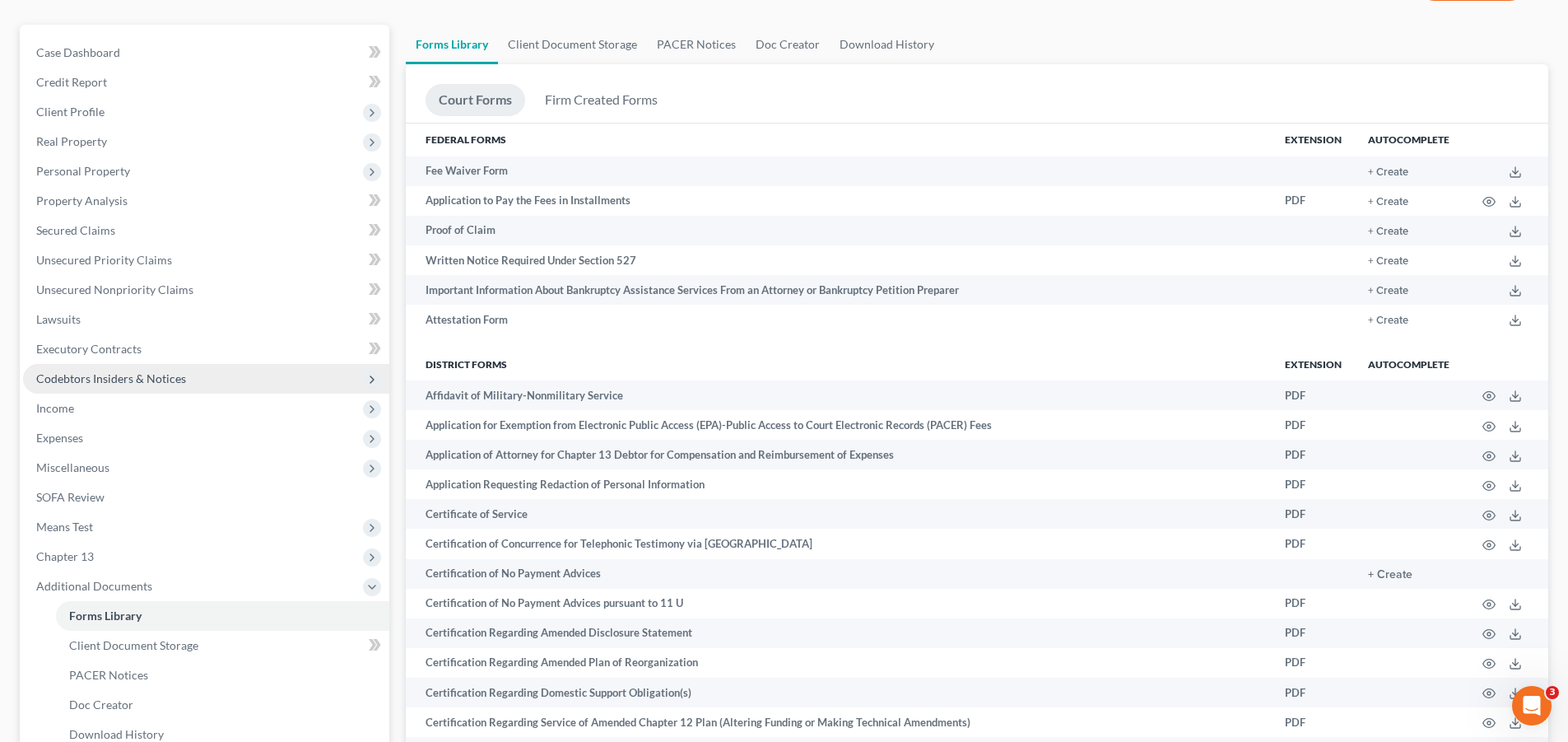
scroll to position [216, 0]
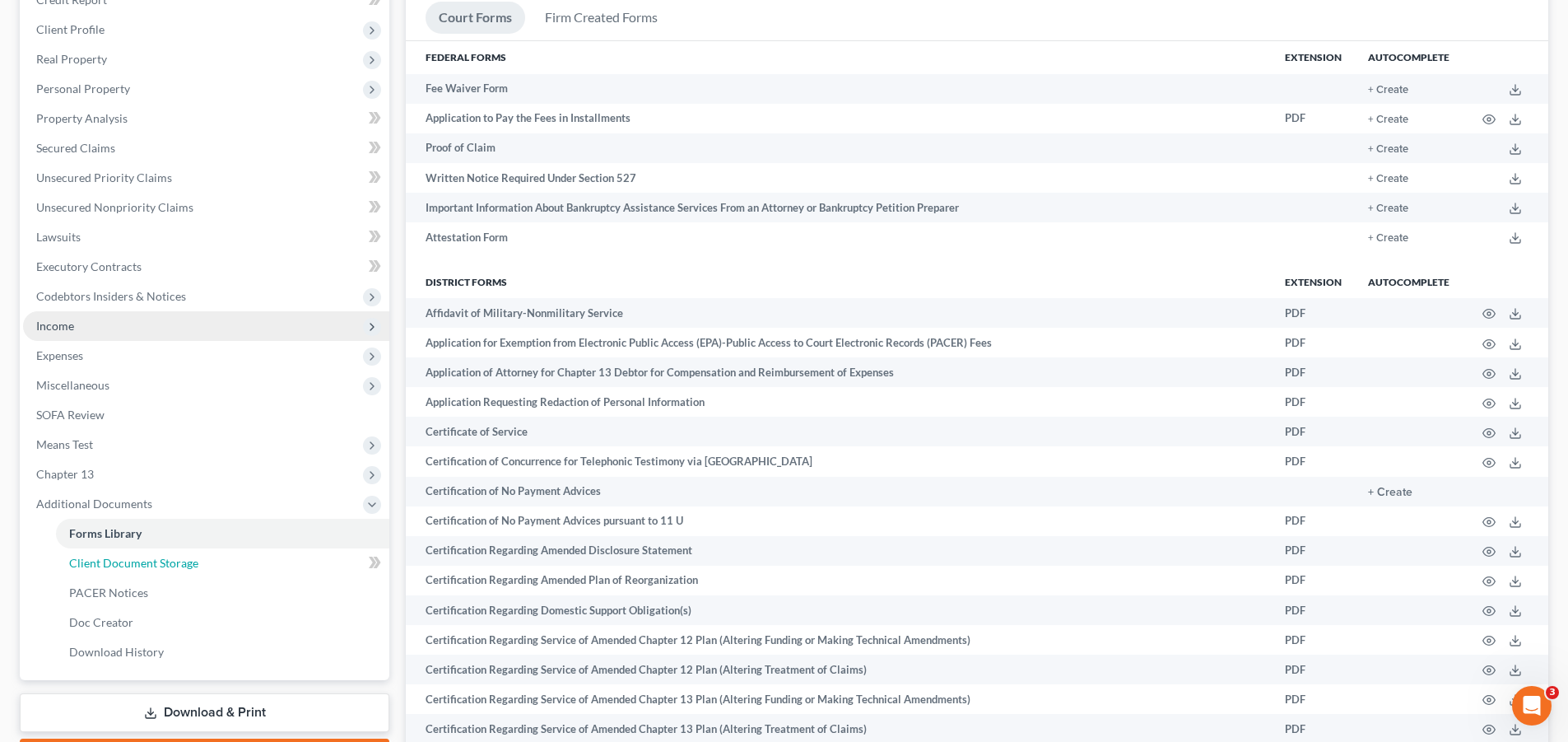
drag, startPoint x: 205, startPoint y: 573, endPoint x: 259, endPoint y: 545, distance: 60.8
click at [205, 573] on link "Client Document Storage" at bounding box center [222, 563] width 334 height 30
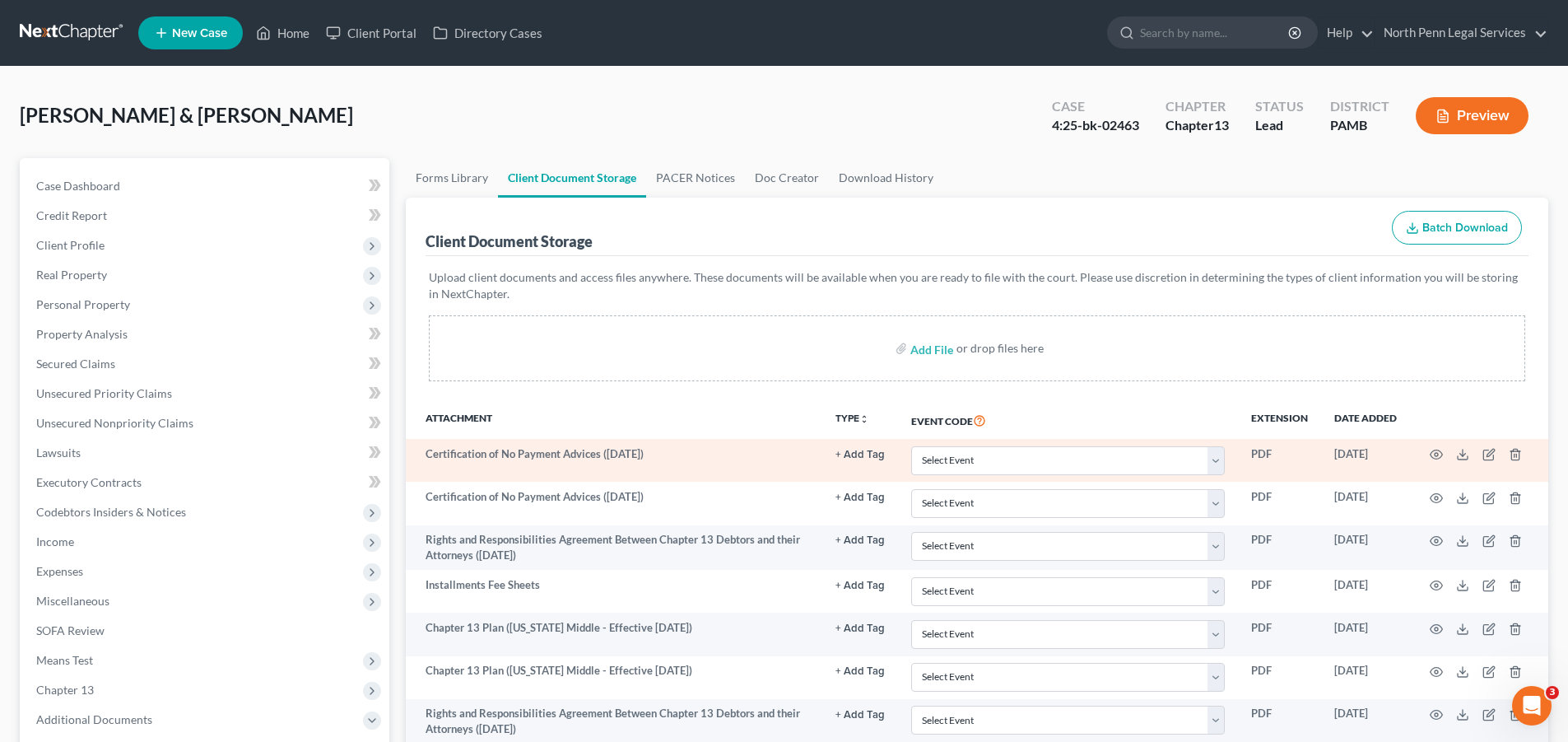
scroll to position [165, 0]
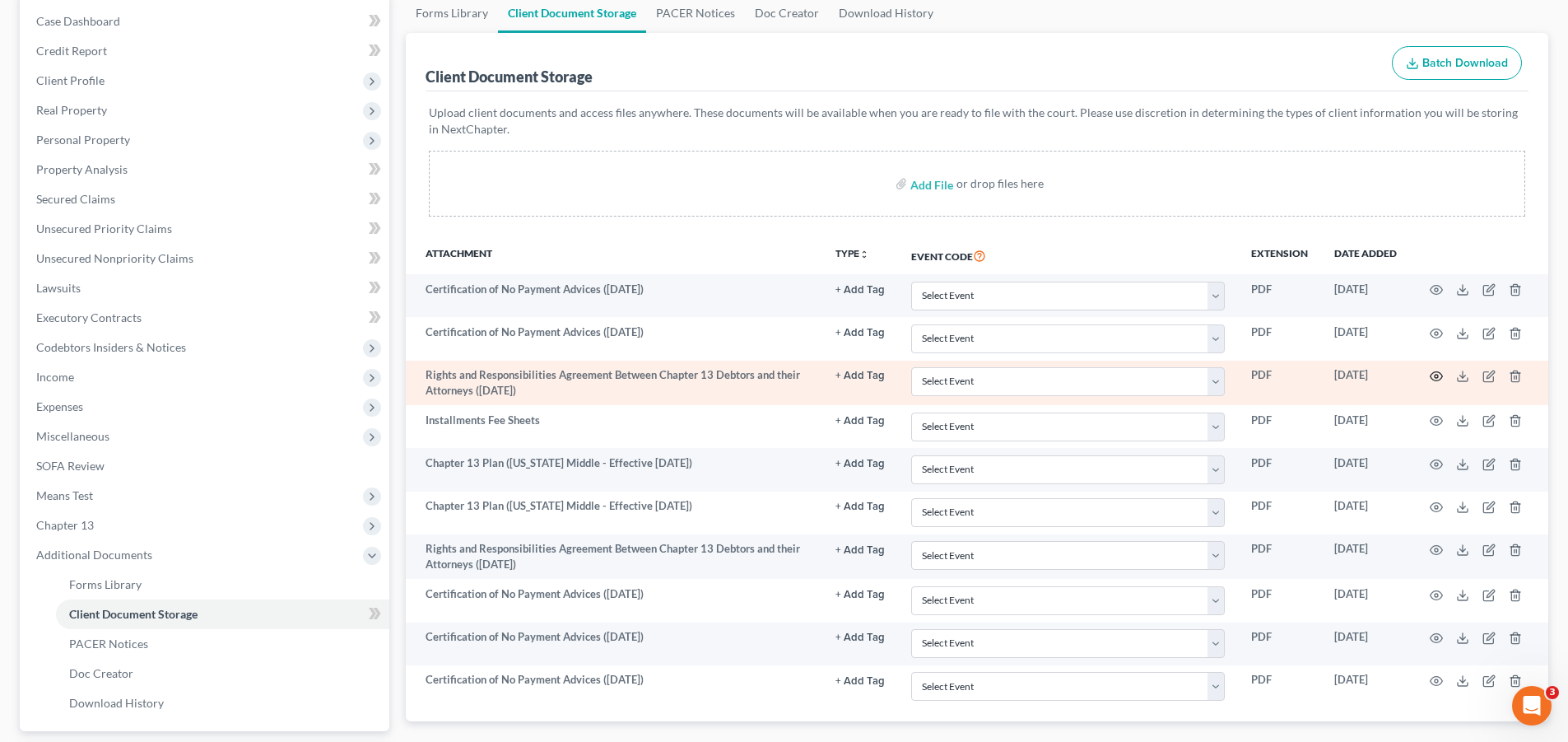
click at [1439, 376] on icon "button" at bounding box center [1436, 375] width 13 height 13
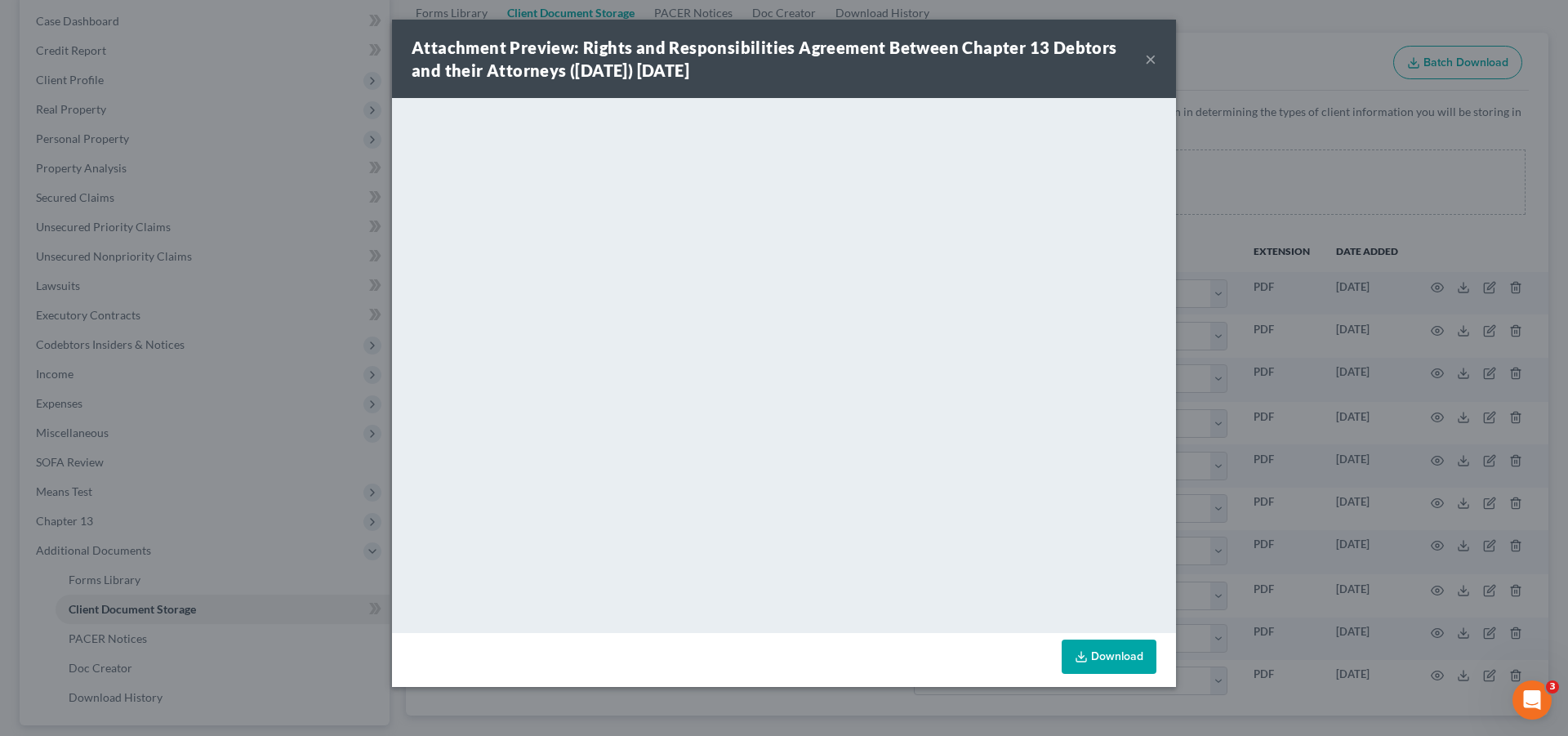
drag, startPoint x: 1149, startPoint y: 58, endPoint x: 1064, endPoint y: 67, distance: 85.5
click at [1149, 58] on button "×" at bounding box center [1150, 59] width 12 height 20
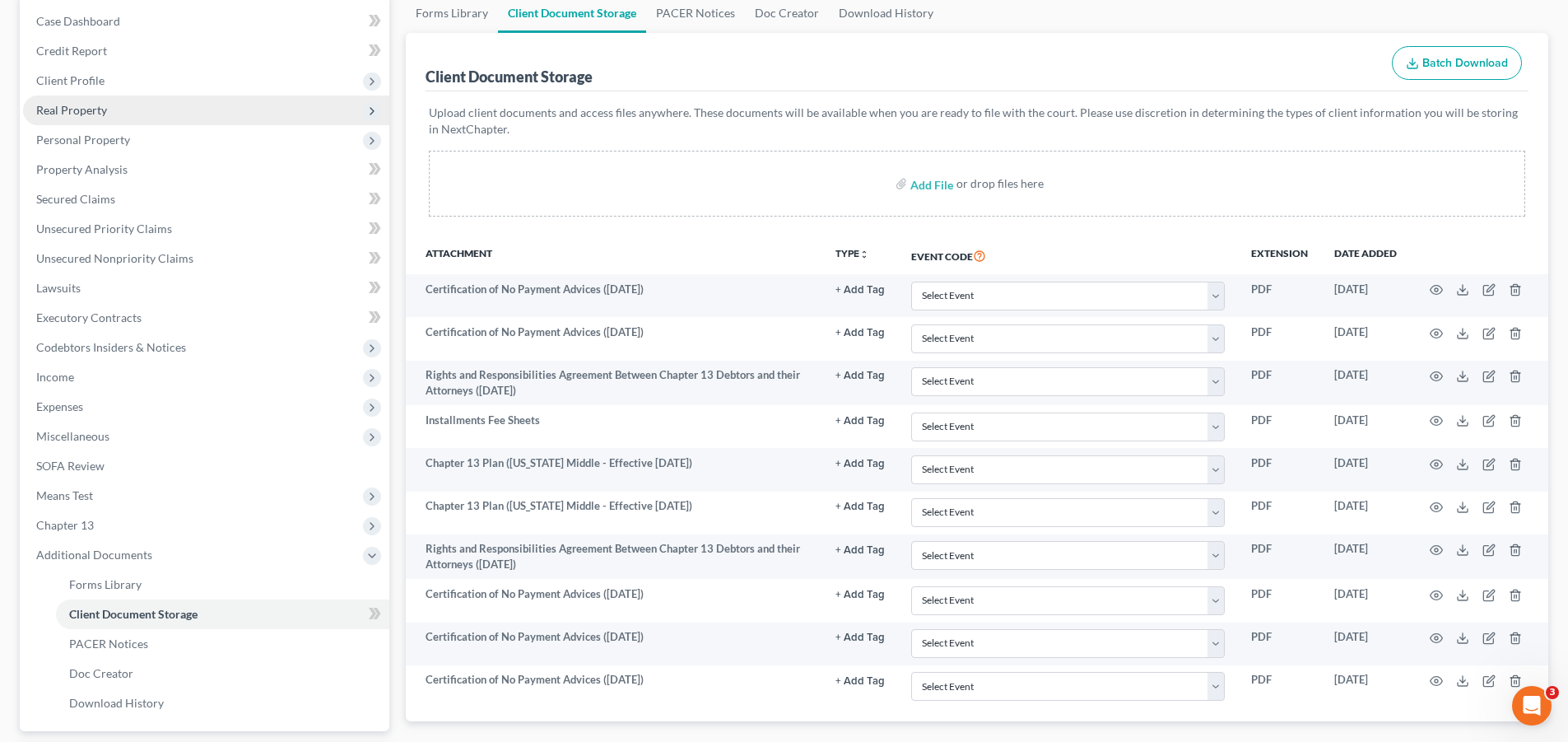
scroll to position [0, 0]
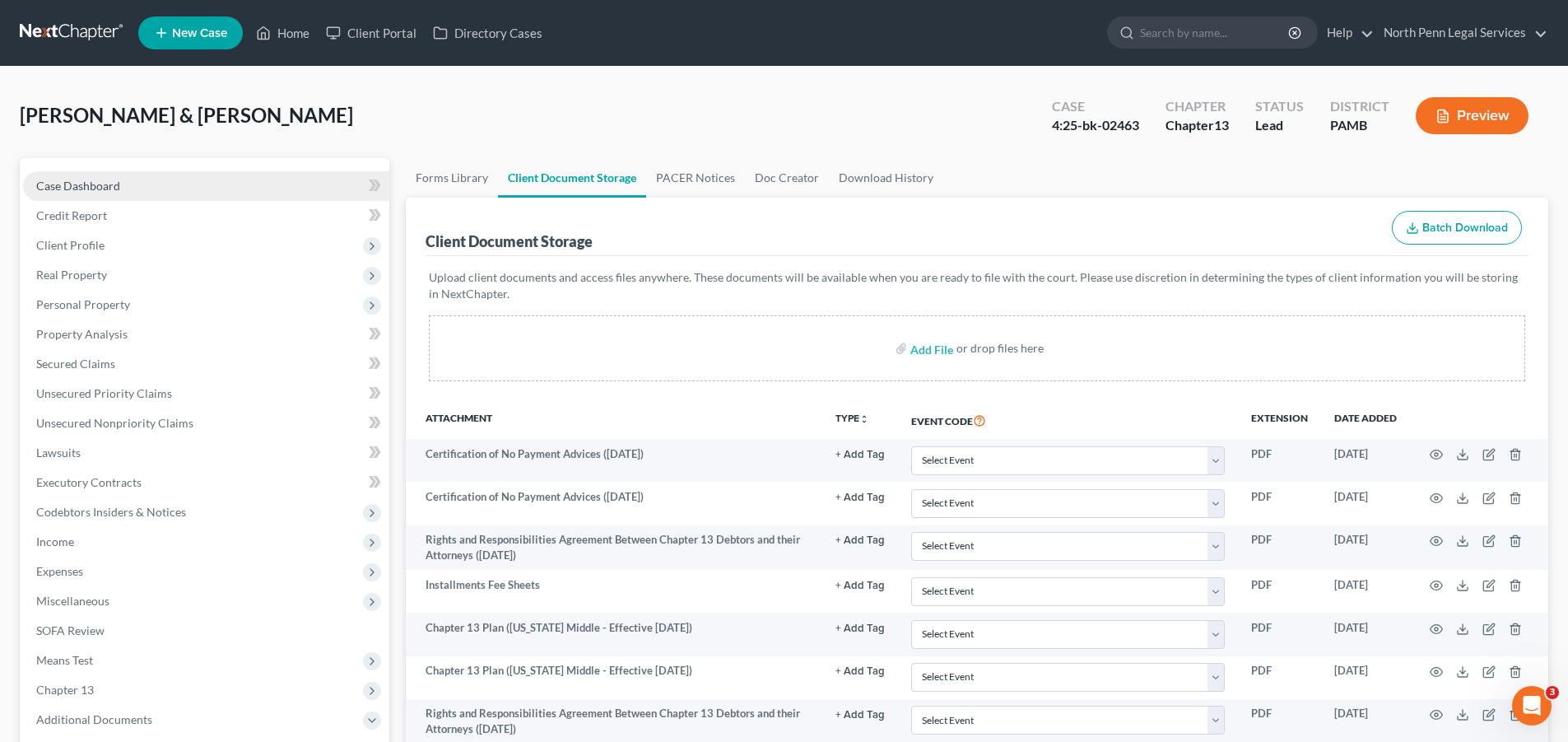
click at [108, 187] on span "Case Dashboard" at bounding box center [77, 186] width 84 height 14
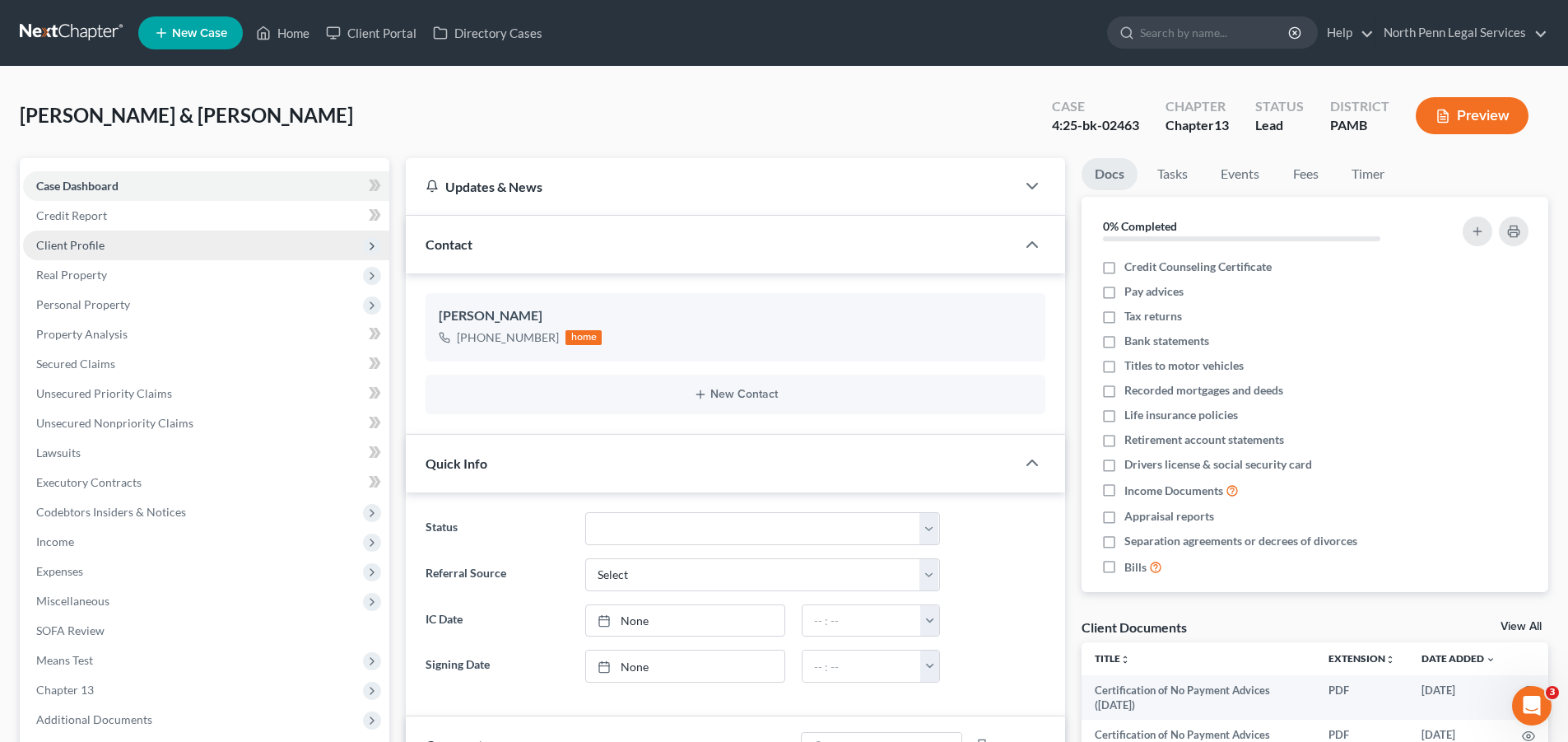
click at [164, 253] on span "Client Profile" at bounding box center [206, 245] width 366 height 30
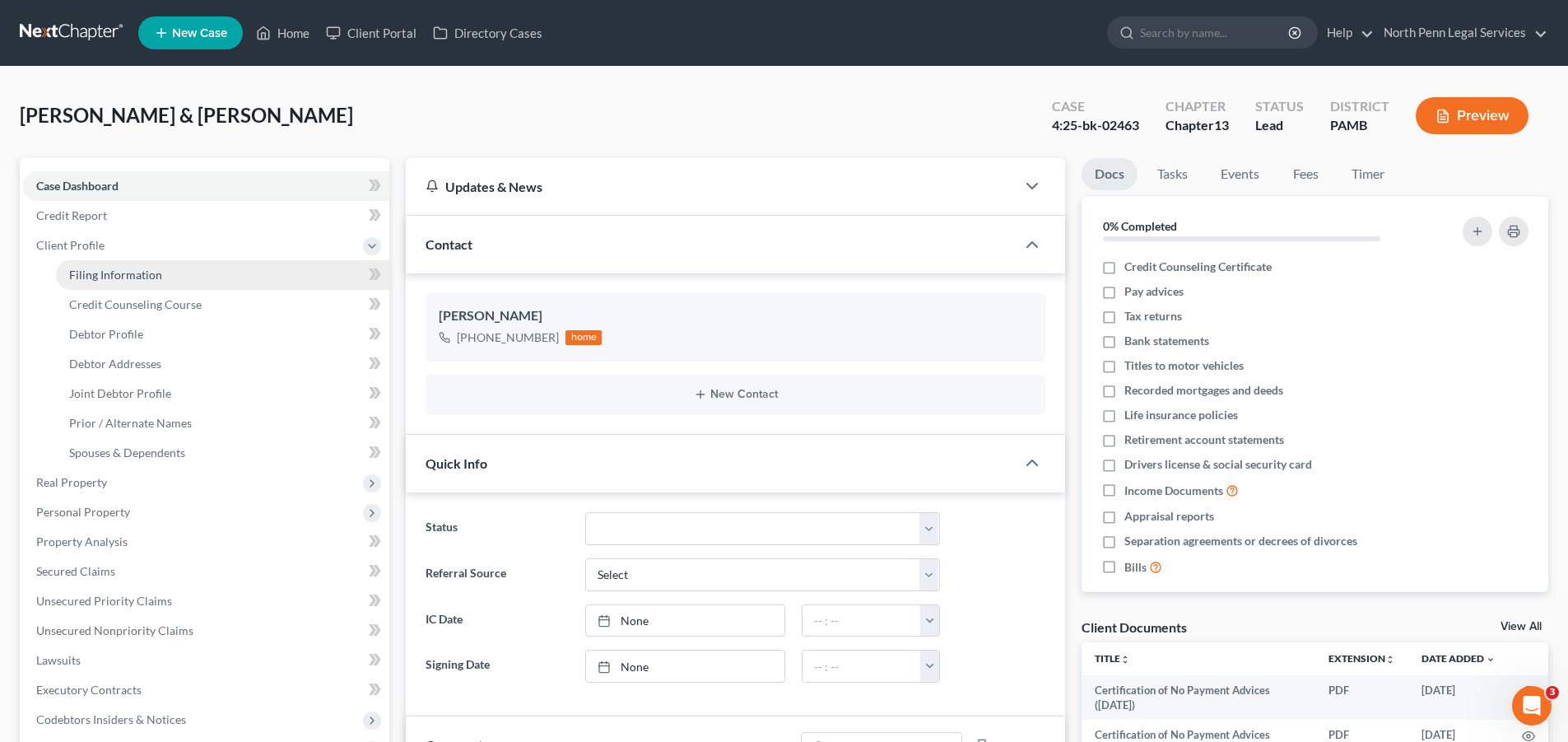
click at [166, 278] on link "Filing Information" at bounding box center [222, 275] width 334 height 30
select select "1"
select select "3"
select select "68"
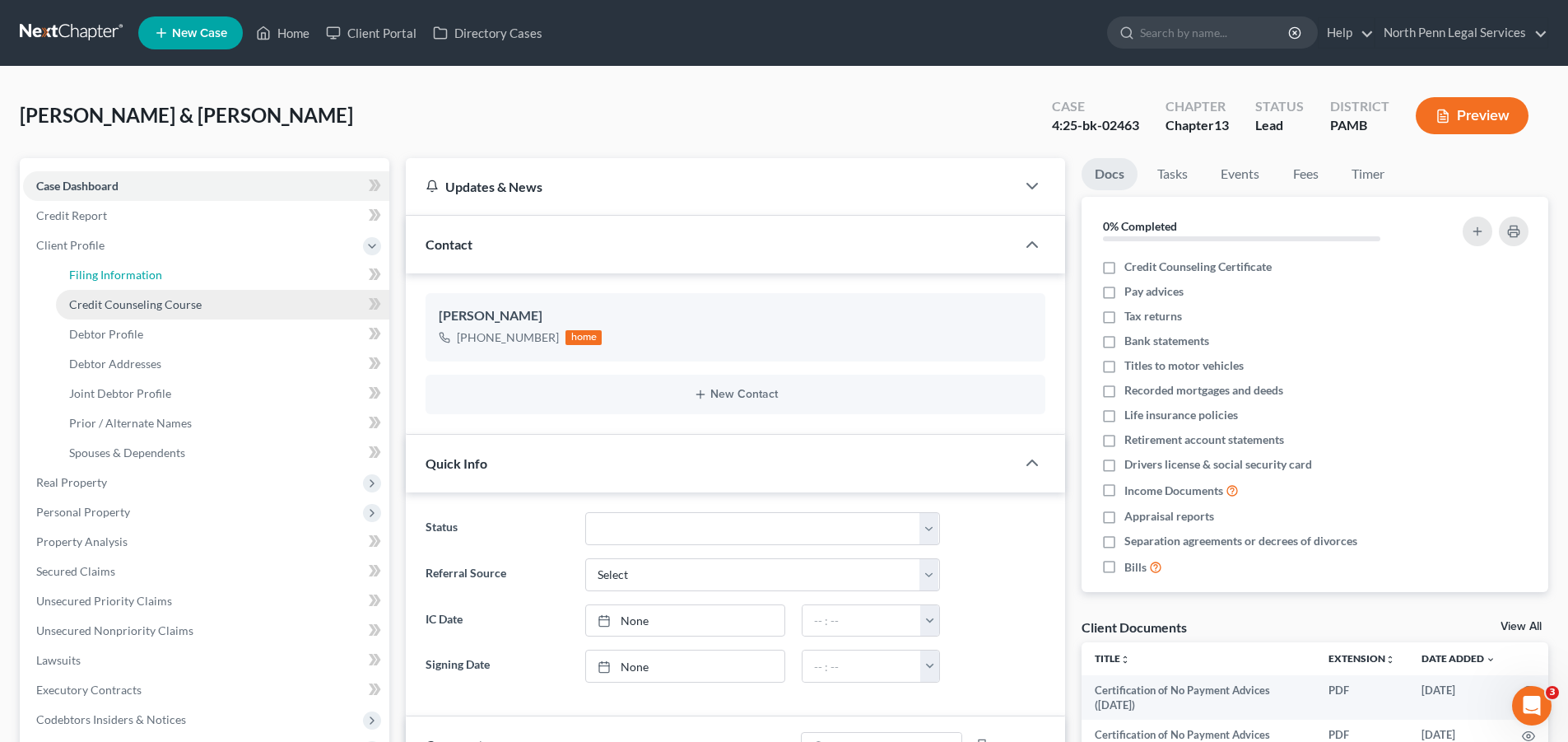
select select "1"
select select "0"
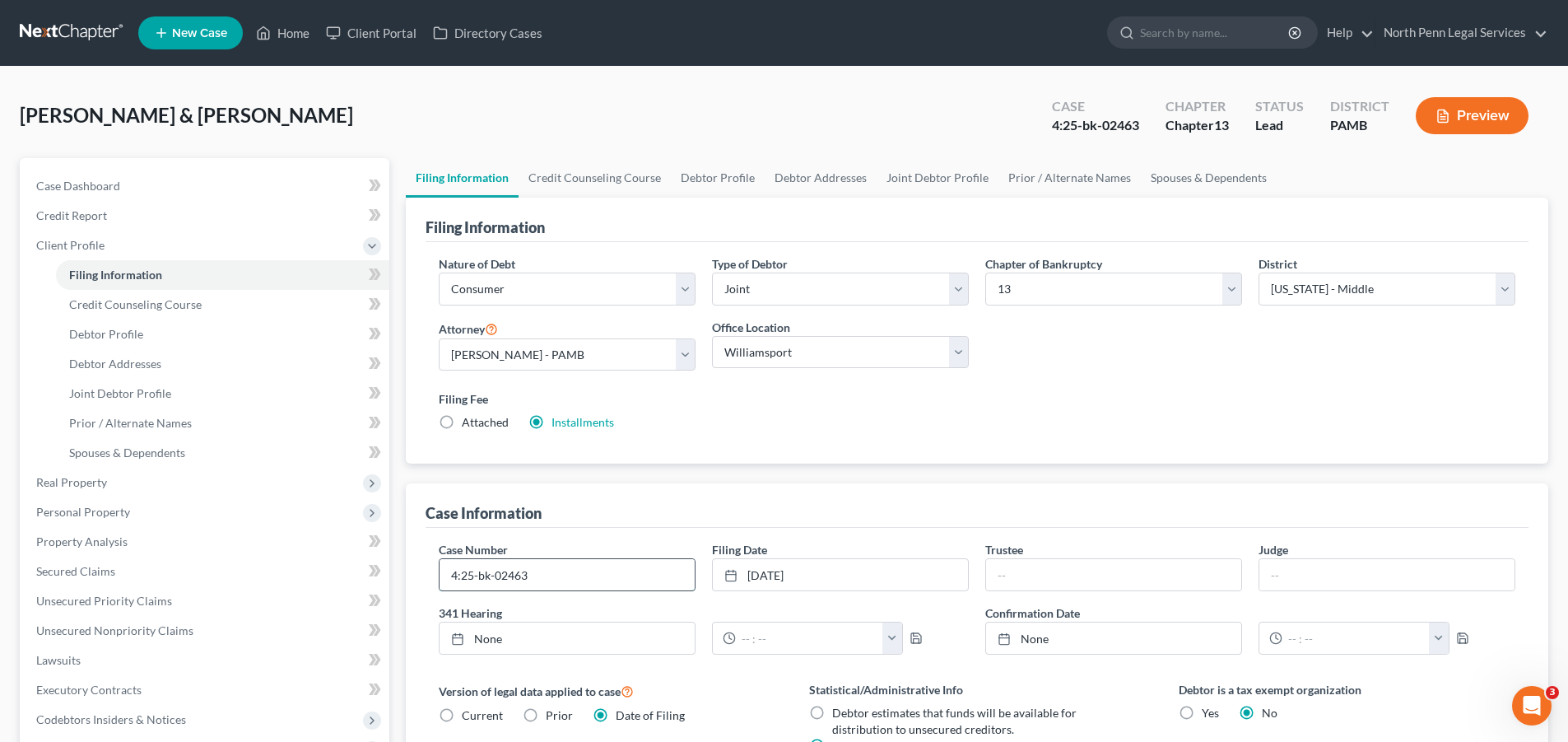
drag, startPoint x: 565, startPoint y: 577, endPoint x: 444, endPoint y: 575, distance: 121.0
click at [444, 575] on input "4:25-bk-02463" at bounding box center [567, 575] width 255 height 32
